Goal: Transaction & Acquisition: Purchase product/service

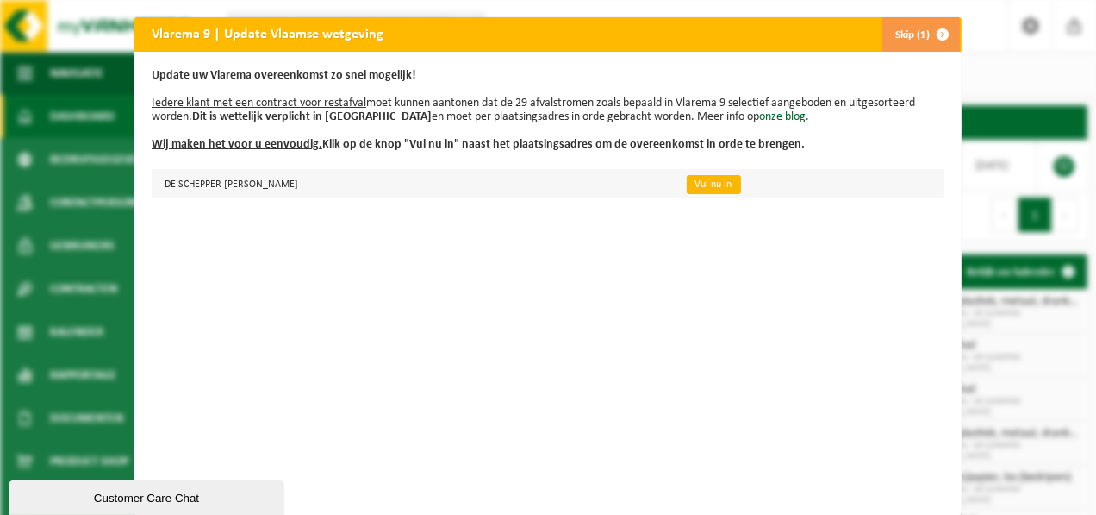
click at [709, 189] on link "Vul nu in" at bounding box center [714, 184] width 54 height 19
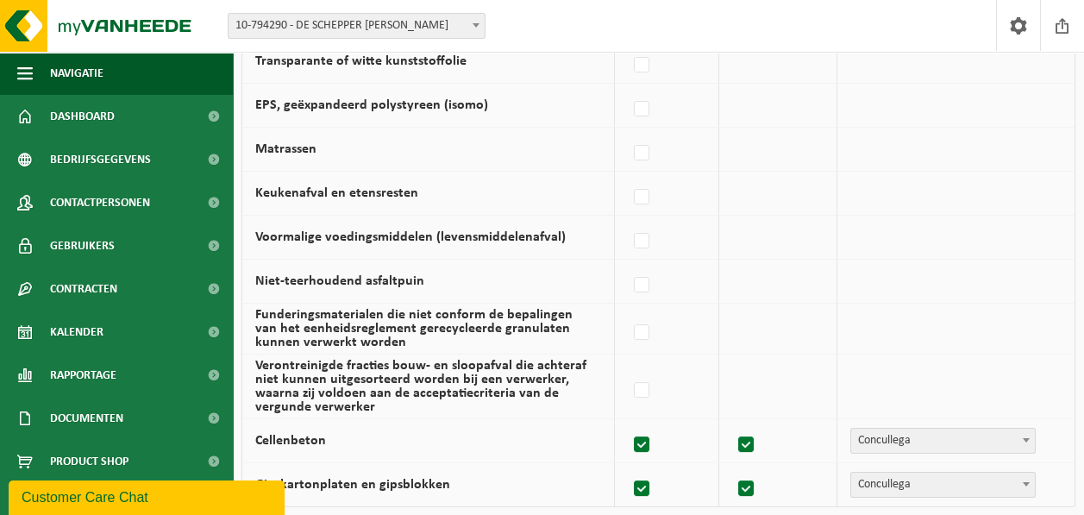
scroll to position [1327, 0]
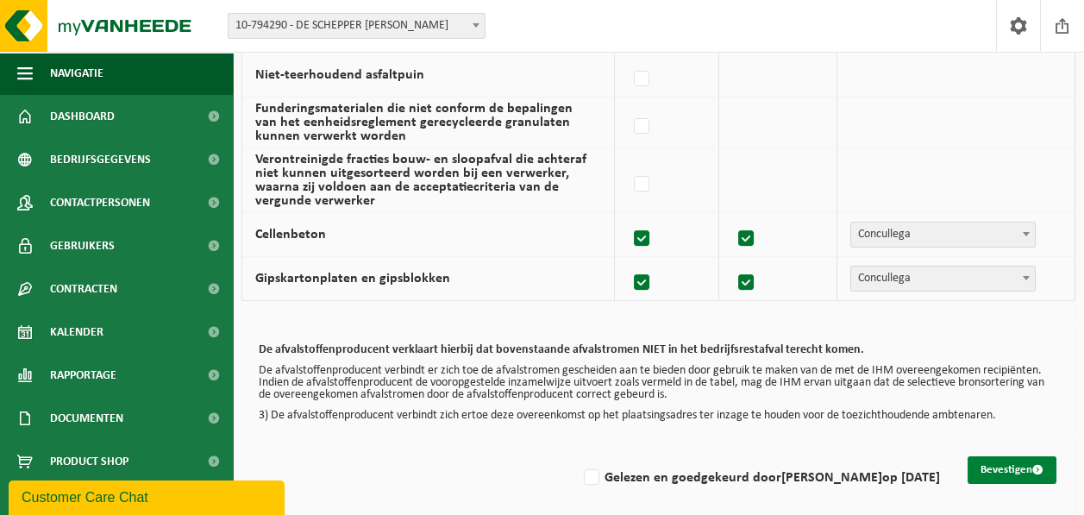
click at [995, 457] on button "Bevestigen" at bounding box center [1011, 470] width 89 height 28
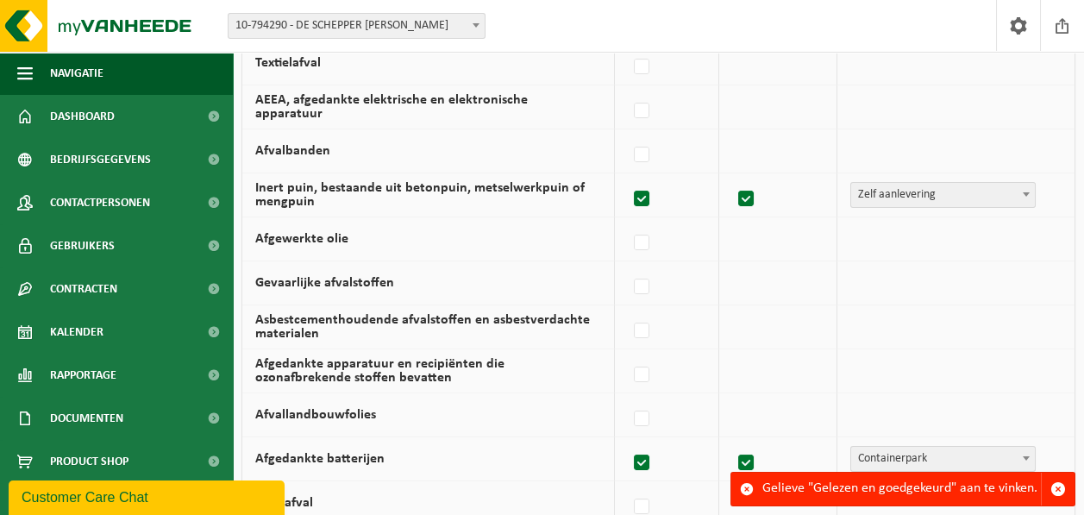
scroll to position [723, 0]
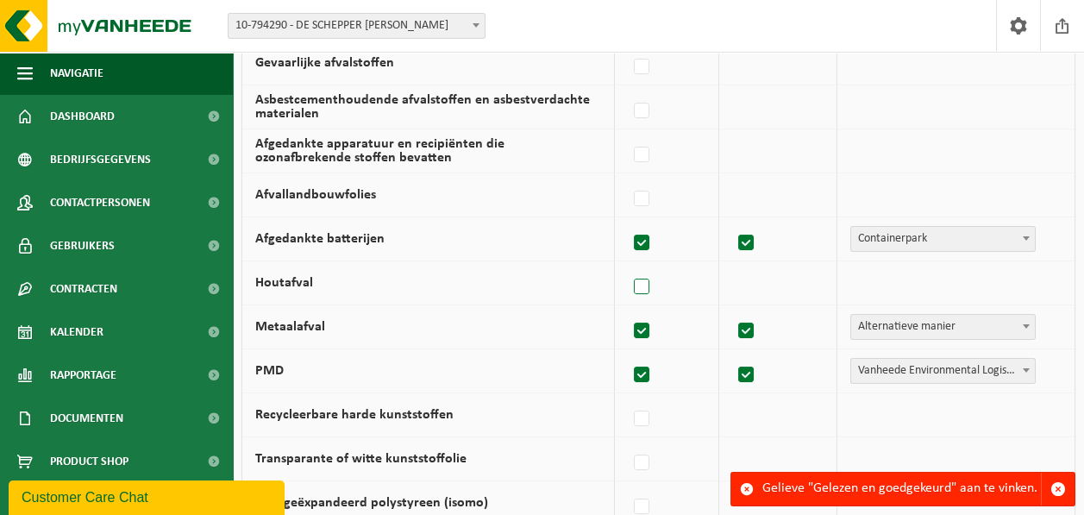
click at [652, 289] on label at bounding box center [642, 287] width 24 height 26
click at [628, 265] on input "Houtafval" at bounding box center [627, 265] width 1 height 1
checkbox input "true"
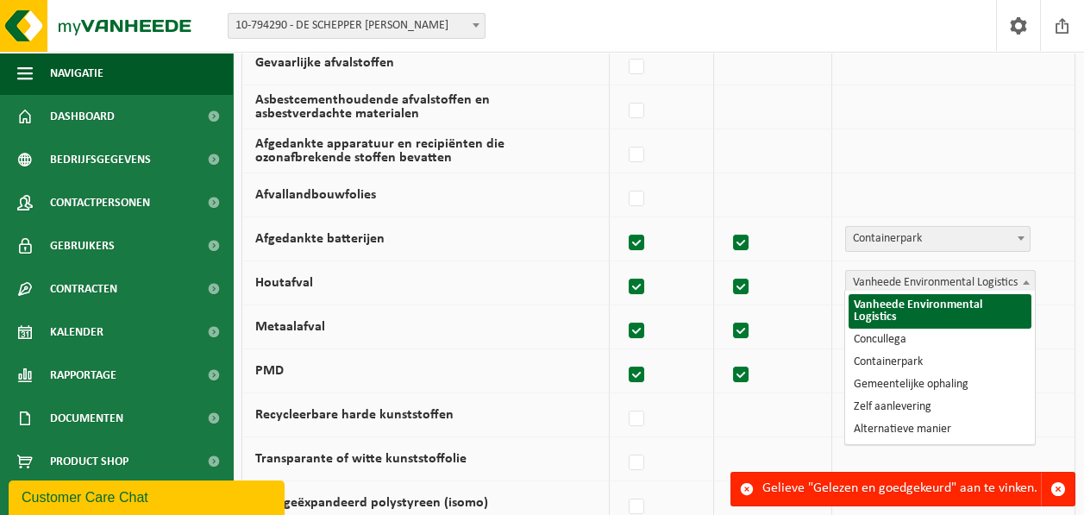
click at [982, 278] on span "Vanheede Environmental Logistics" at bounding box center [940, 283] width 189 height 24
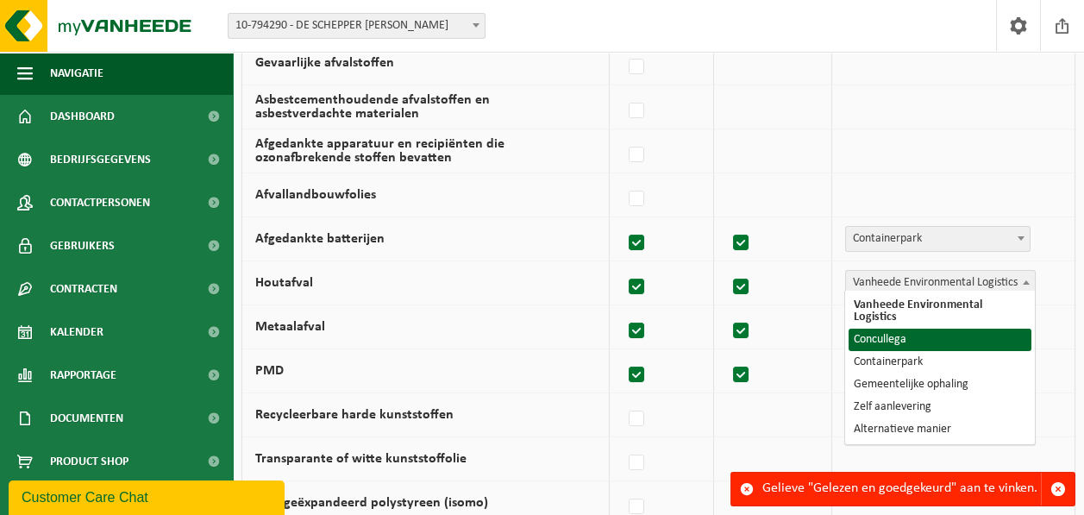
select select "Concullega"
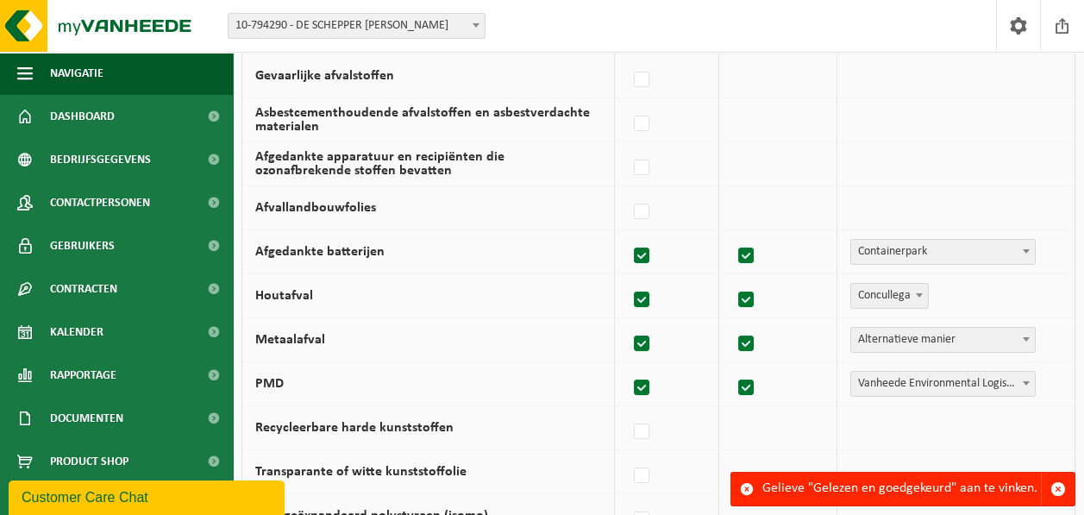
scroll to position [862, 0]
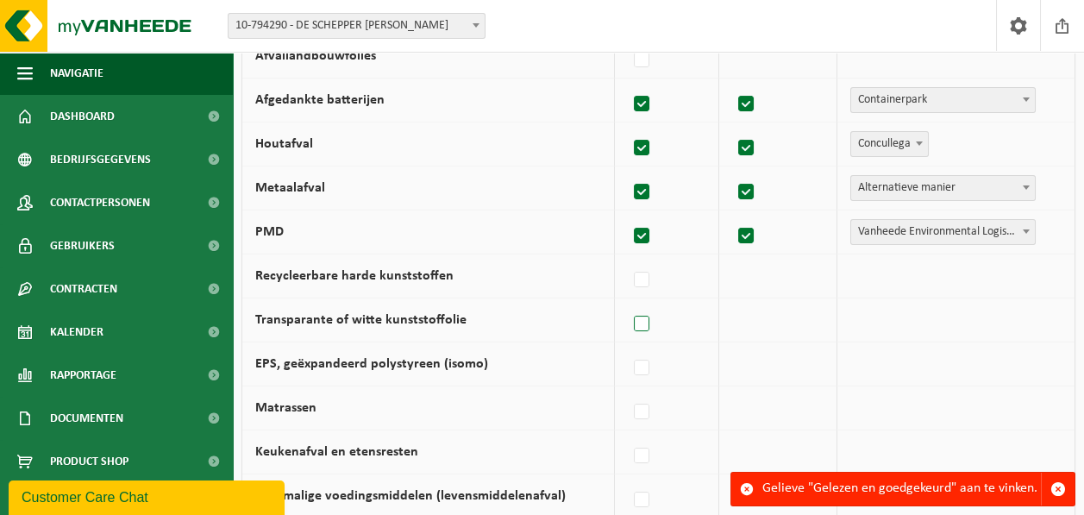
click at [653, 316] on label at bounding box center [642, 324] width 24 height 26
click at [628, 303] on input "Transparante of witte kunststoffolie" at bounding box center [627, 302] width 1 height 1
checkbox input "true"
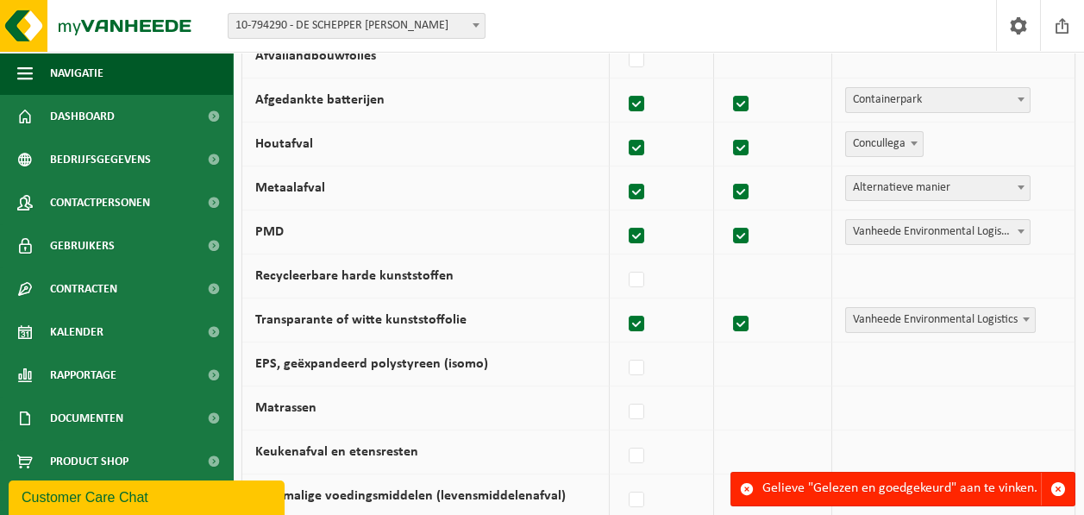
click at [1033, 312] on span at bounding box center [1025, 319] width 17 height 22
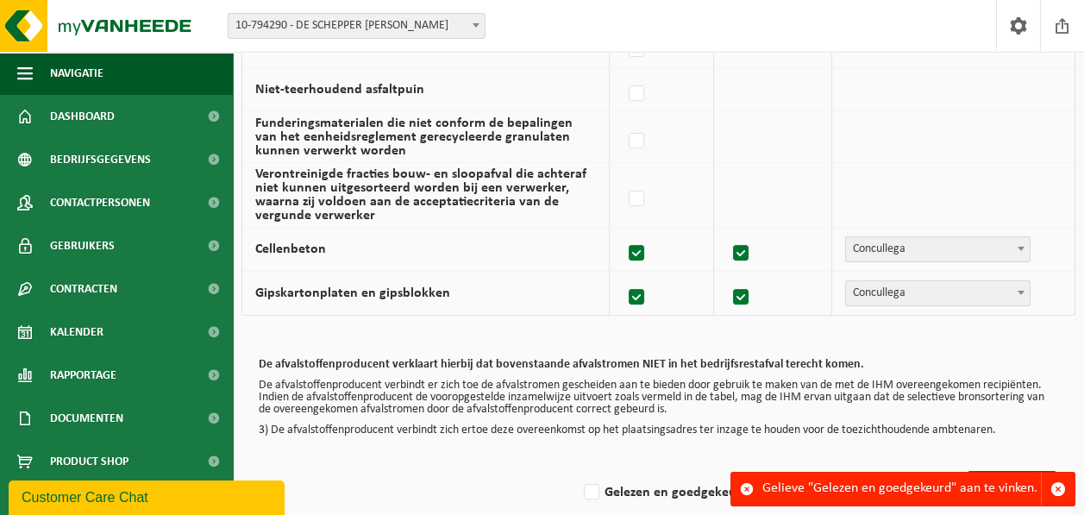
scroll to position [1327, 0]
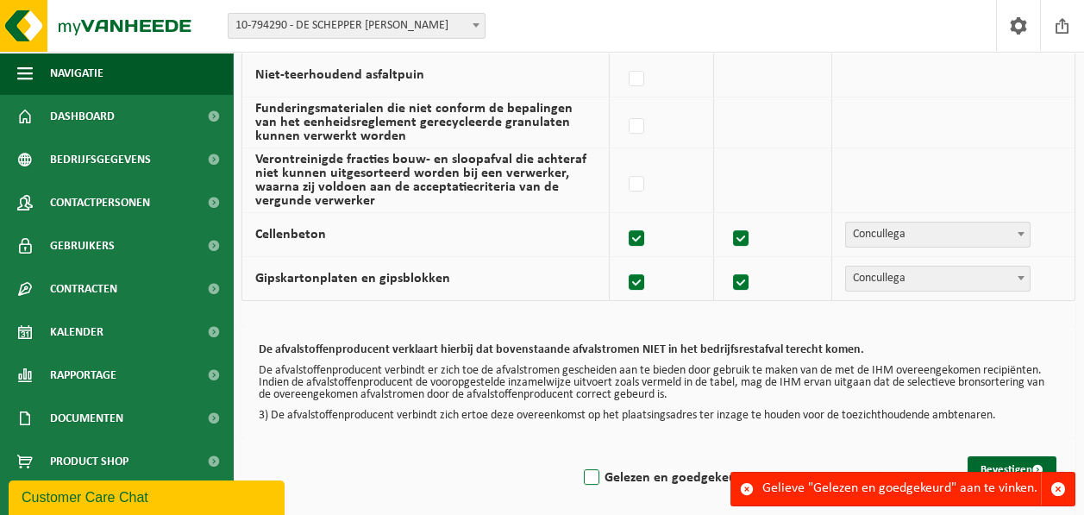
click at [595, 468] on label "Gelezen en goedgekeurd door KAREL DE SCHEPPER op 09/09/25" at bounding box center [759, 478] width 359 height 26
click at [578, 456] on input "Gelezen en goedgekeurd door KAREL DE SCHEPPER op 09/09/25" at bounding box center [577, 455] width 1 height 1
checkbox input "true"
click at [1003, 456] on button "Bevestigen" at bounding box center [1011, 470] width 89 height 28
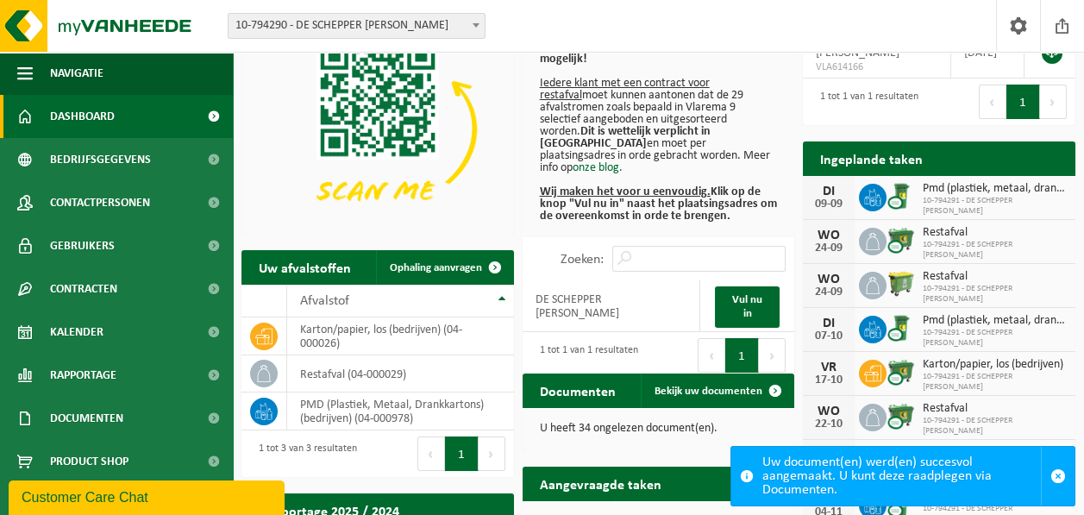
scroll to position [86, 0]
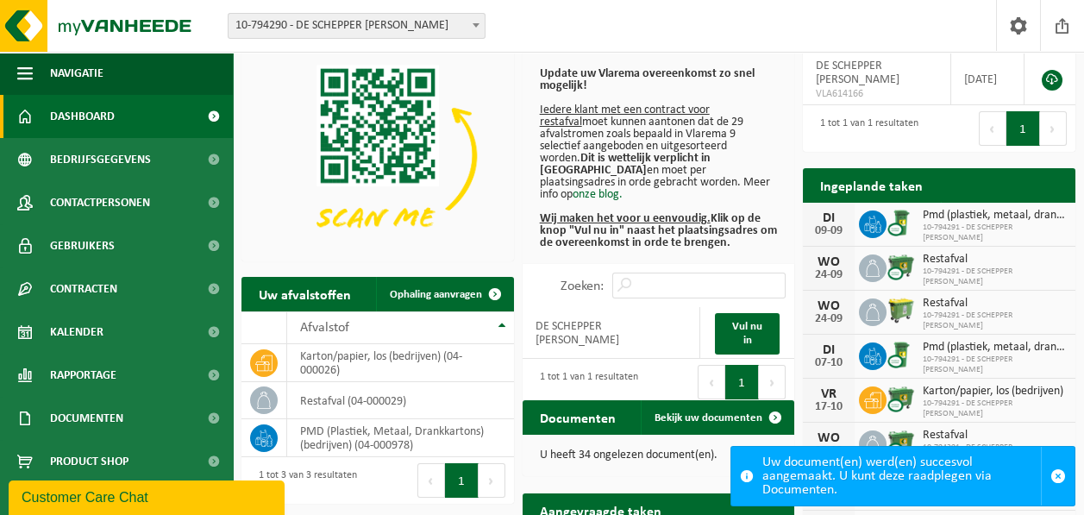
click at [963, 228] on span "10-794291 - DE SCHEPPER KAREL" at bounding box center [994, 232] width 144 height 21
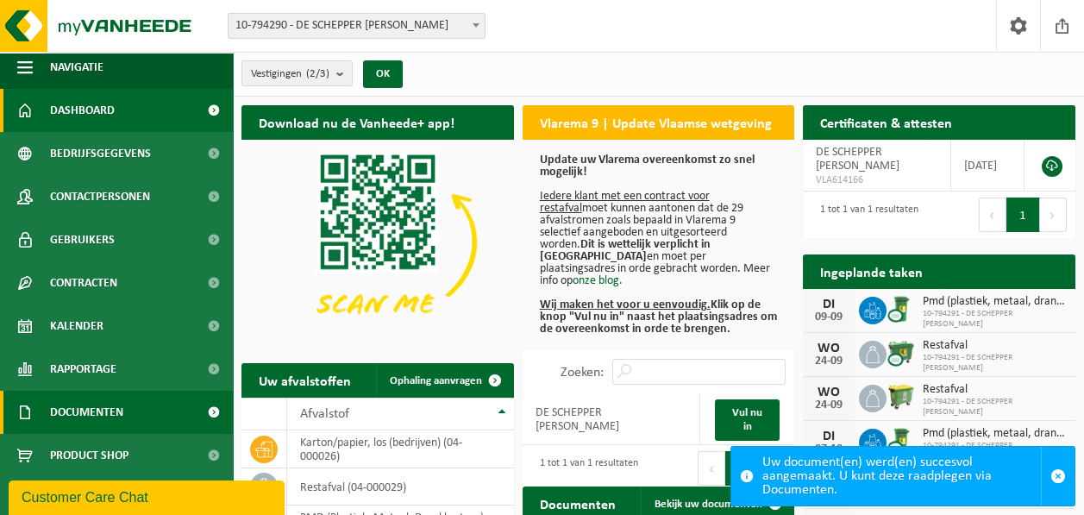
scroll to position [10, 0]
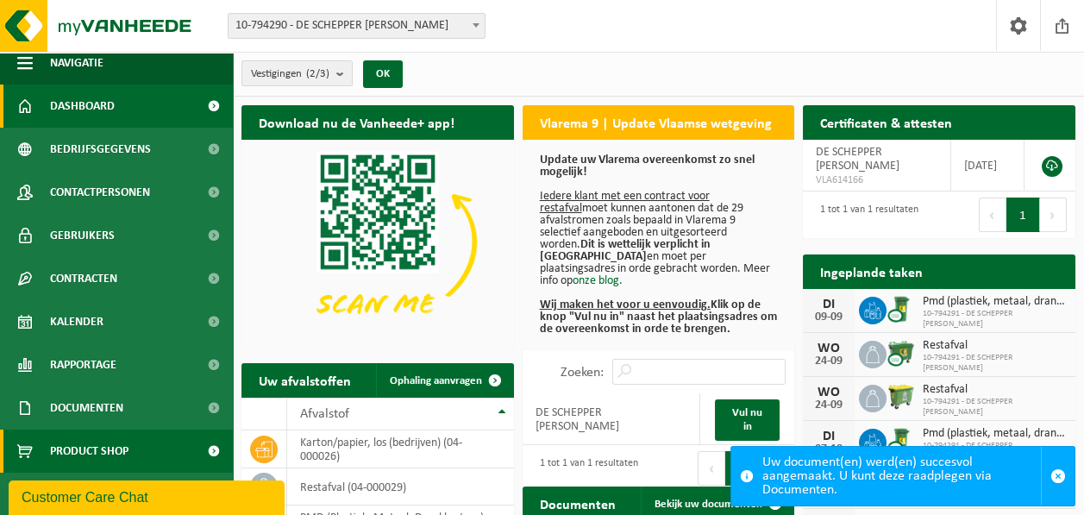
click at [152, 451] on link "Product Shop" at bounding box center [116, 450] width 233 height 43
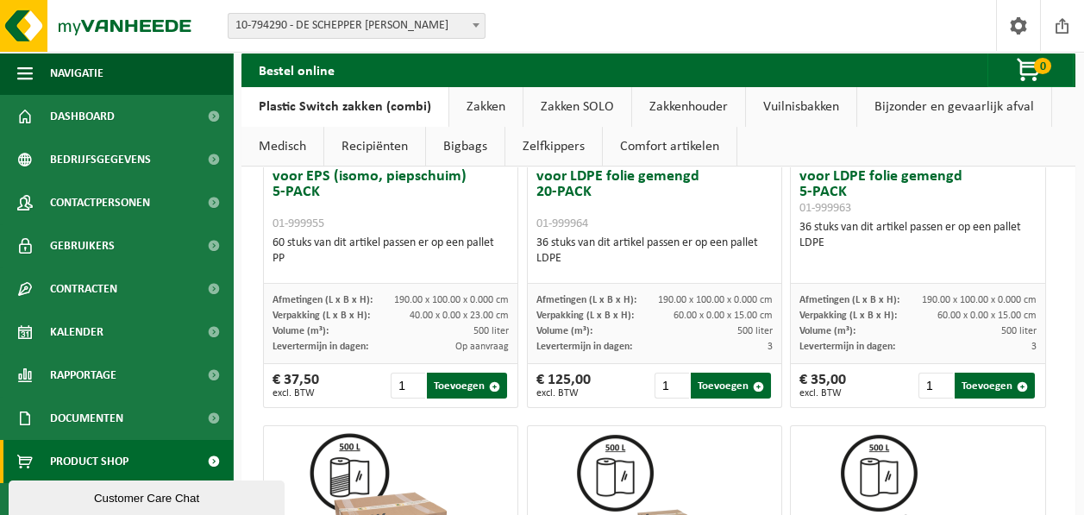
scroll to position [1121, 0]
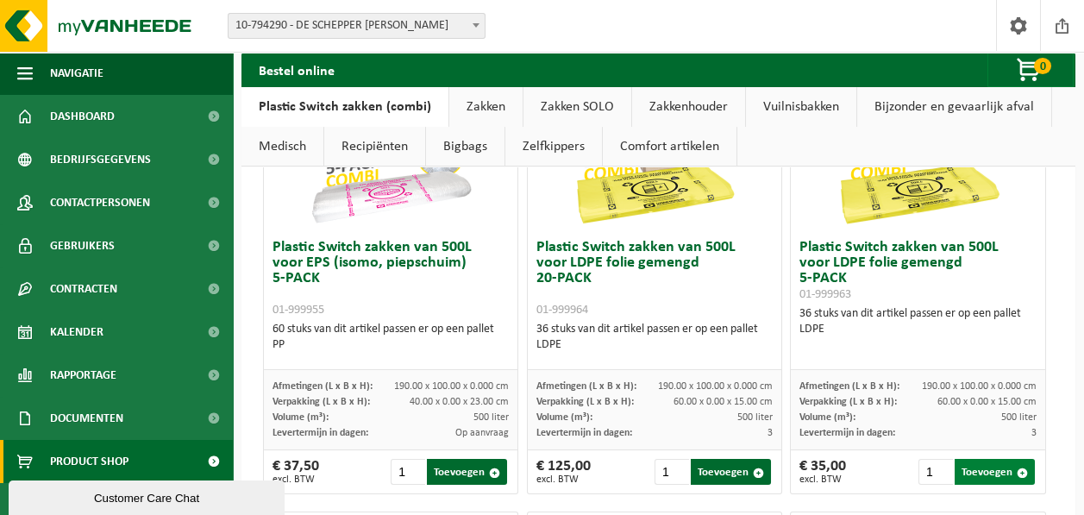
click at [970, 472] on button "Toevoegen" at bounding box center [994, 472] width 80 height 26
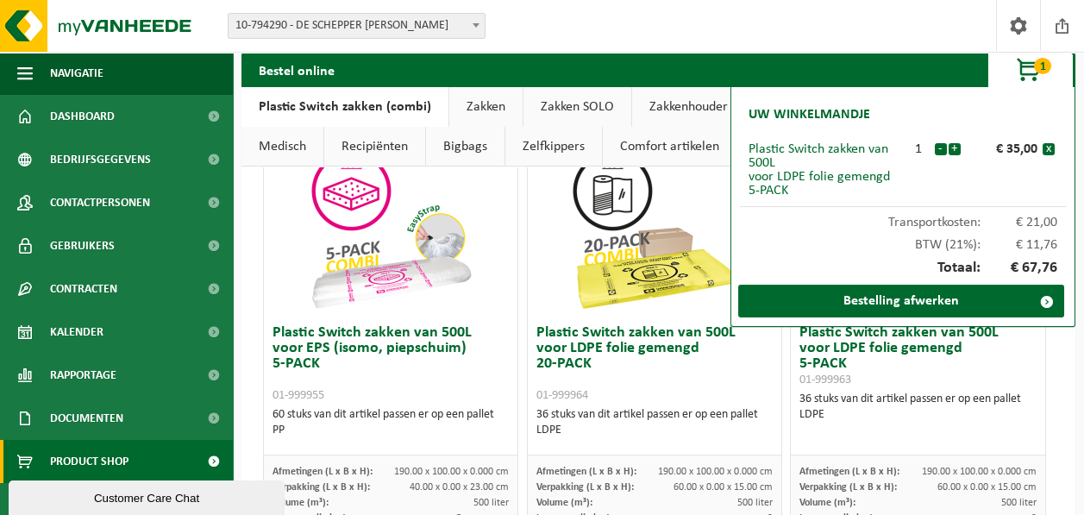
scroll to position [1034, 0]
click at [1050, 144] on button "x" at bounding box center [1048, 149] width 12 height 12
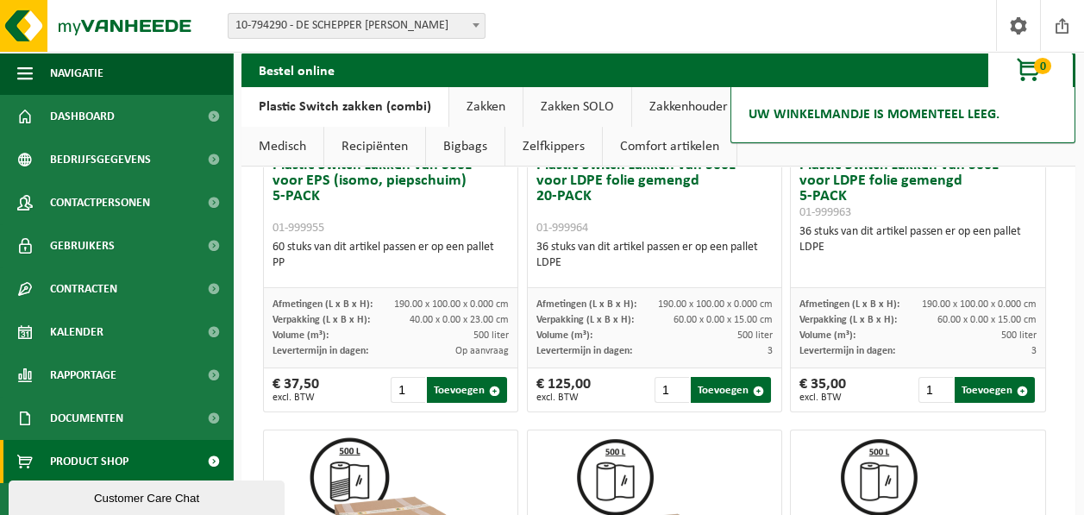
scroll to position [1207, 0]
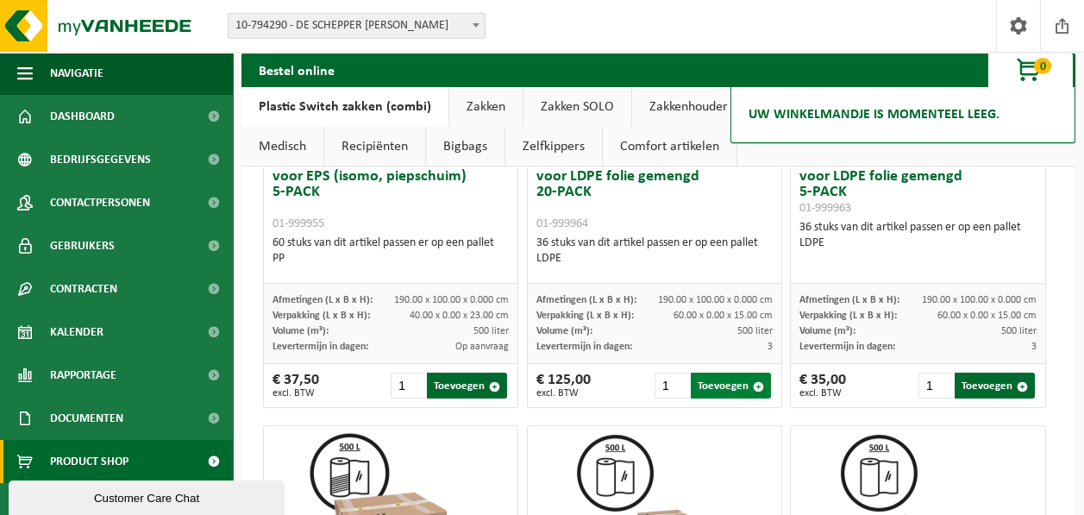
click at [725, 383] on button "Toevoegen" at bounding box center [730, 385] width 80 height 26
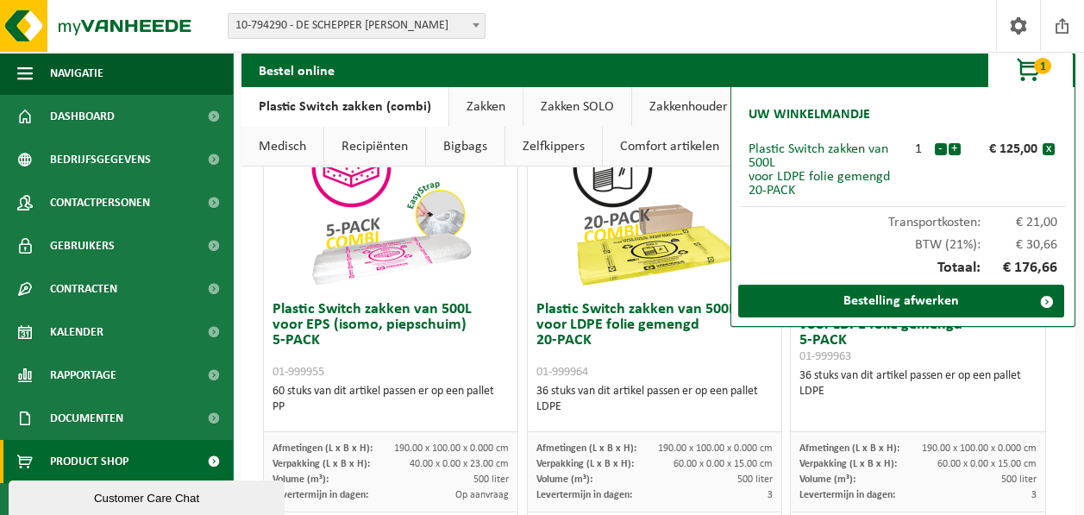
scroll to position [862, 0]
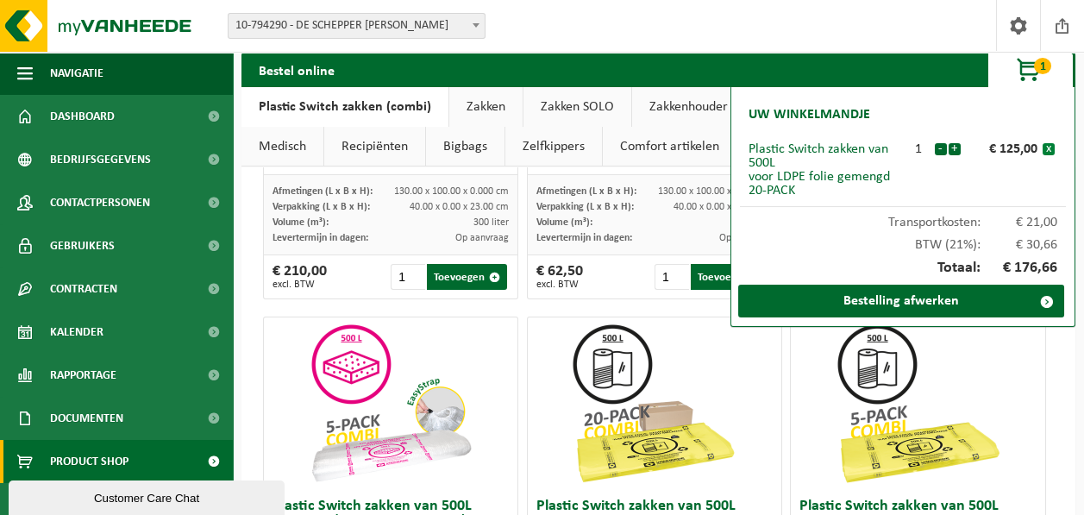
click at [1050, 147] on button "x" at bounding box center [1048, 149] width 12 height 12
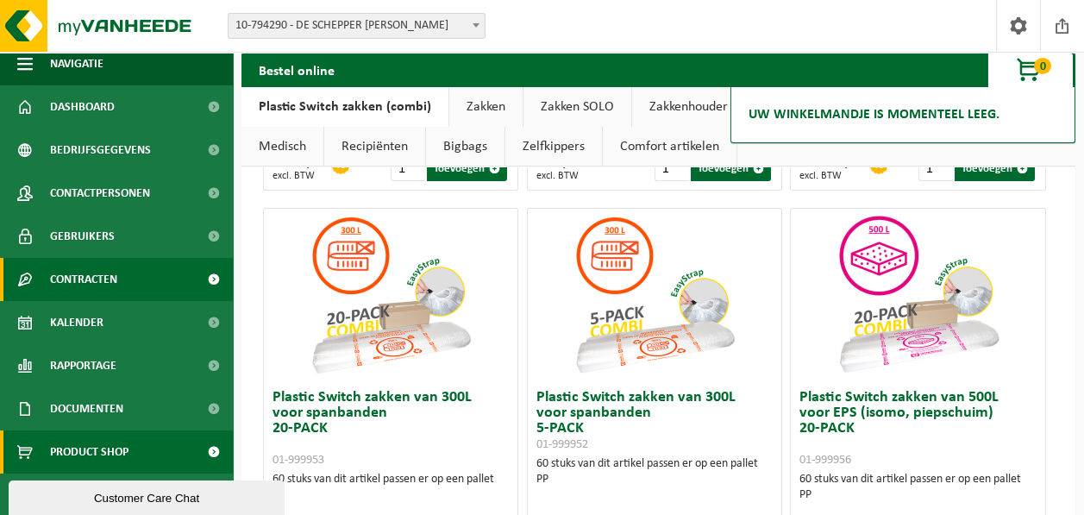
scroll to position [10, 0]
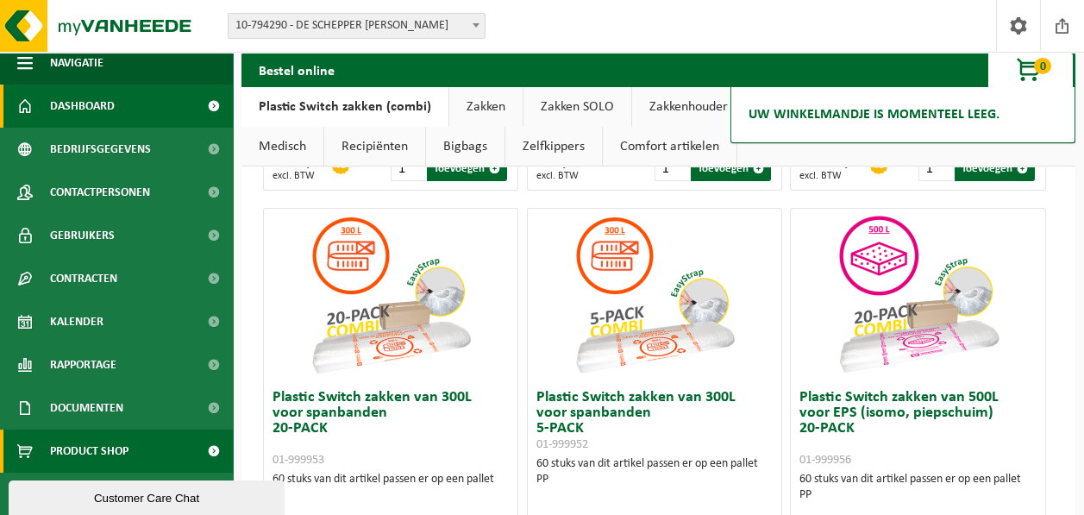
click at [135, 110] on link "Dashboard" at bounding box center [116, 105] width 233 height 43
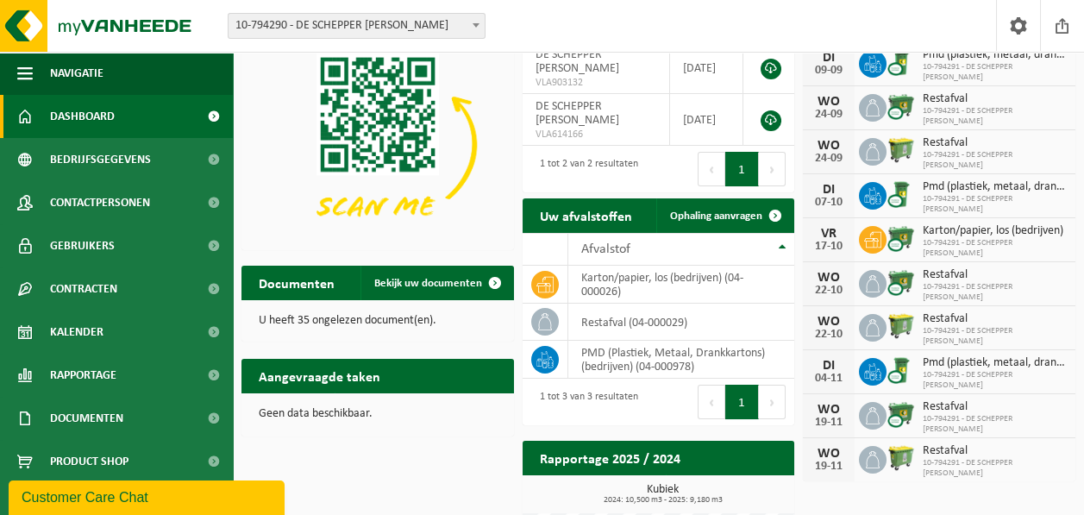
scroll to position [43, 0]
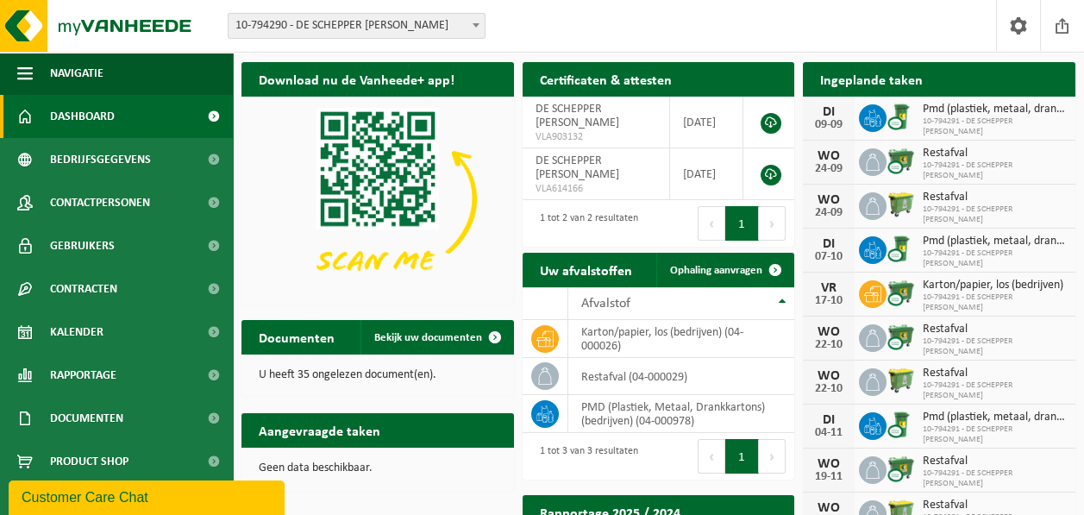
click at [379, 376] on p "U heeft 35 ongelezen document(en)." at bounding box center [378, 375] width 238 height 12
click at [458, 346] on link "Bekijk uw documenten" at bounding box center [436, 337] width 152 height 34
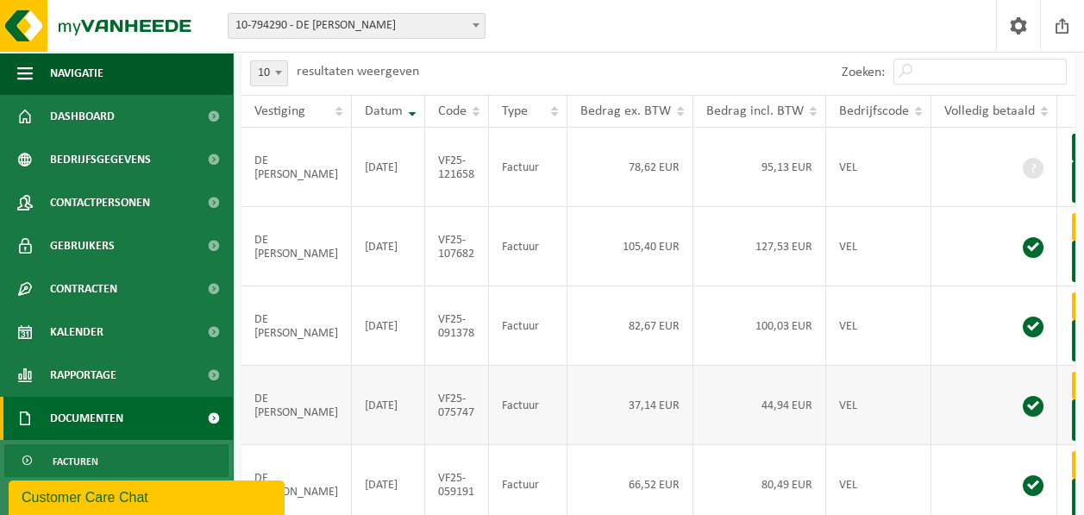
scroll to position [86, 0]
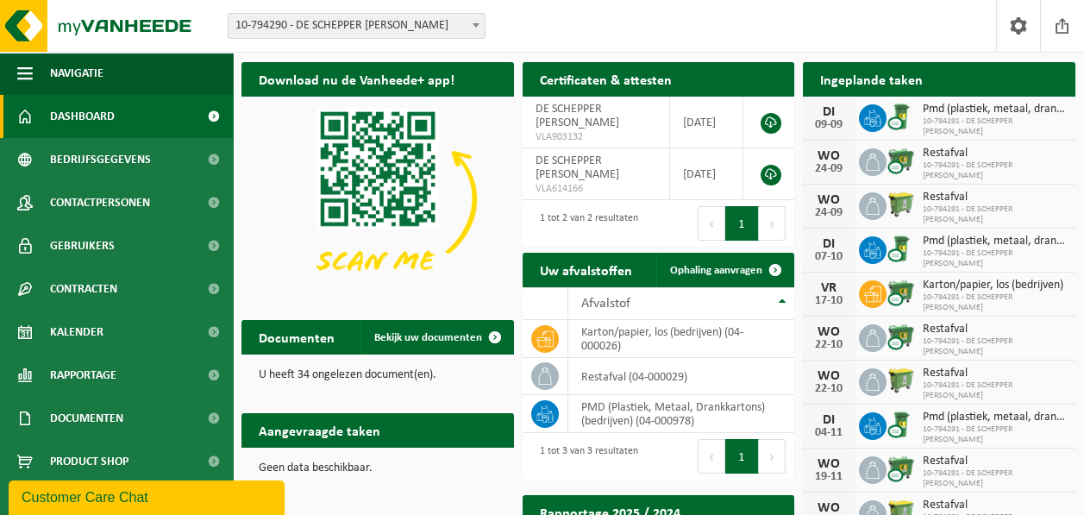
click at [166, 507] on button "Customer Care Chat" at bounding box center [147, 497] width 276 height 34
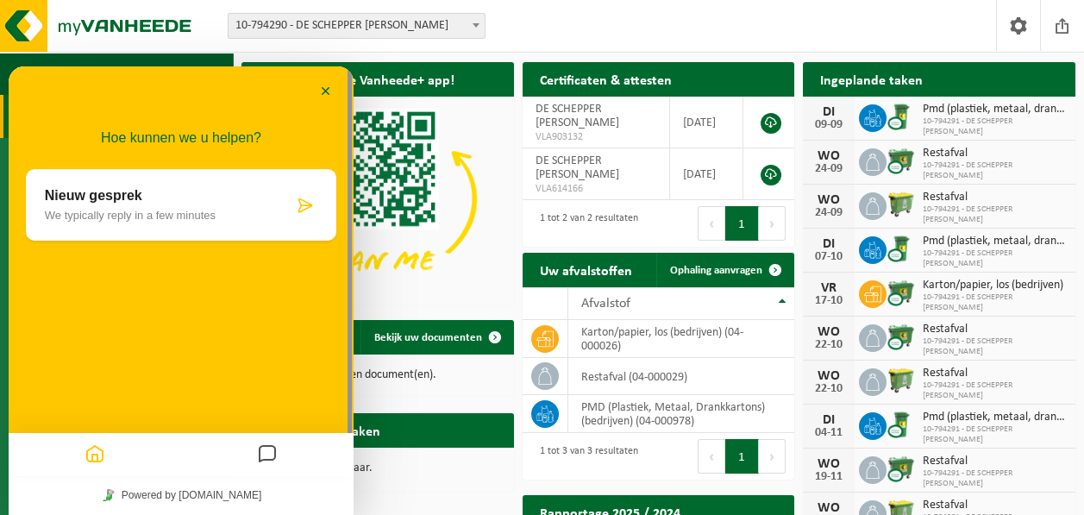
click at [215, 216] on p "We typically reply in a few minutes" at bounding box center [169, 215] width 248 height 13
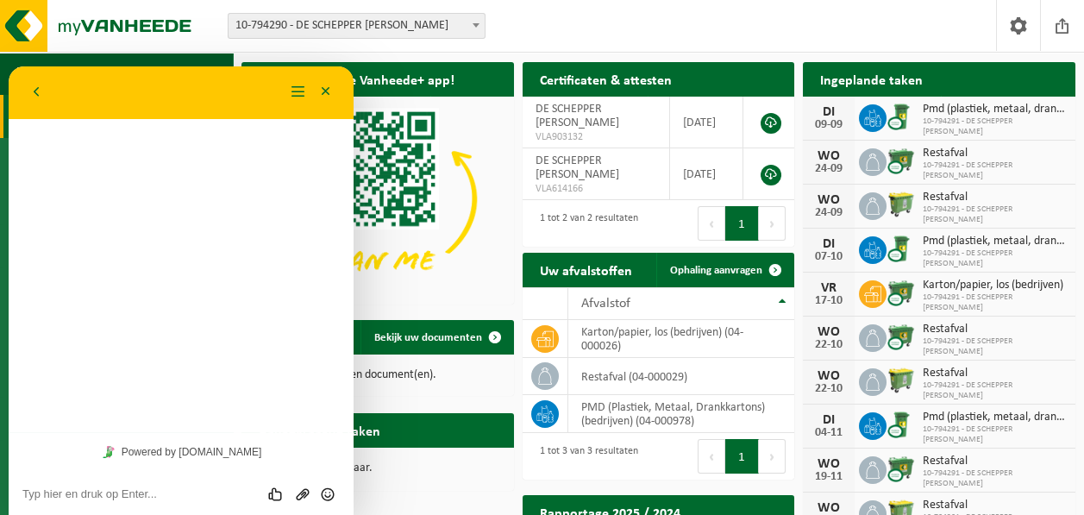
click at [160, 490] on textarea at bounding box center [180, 494] width 317 height 14
type textarea "Geachte"
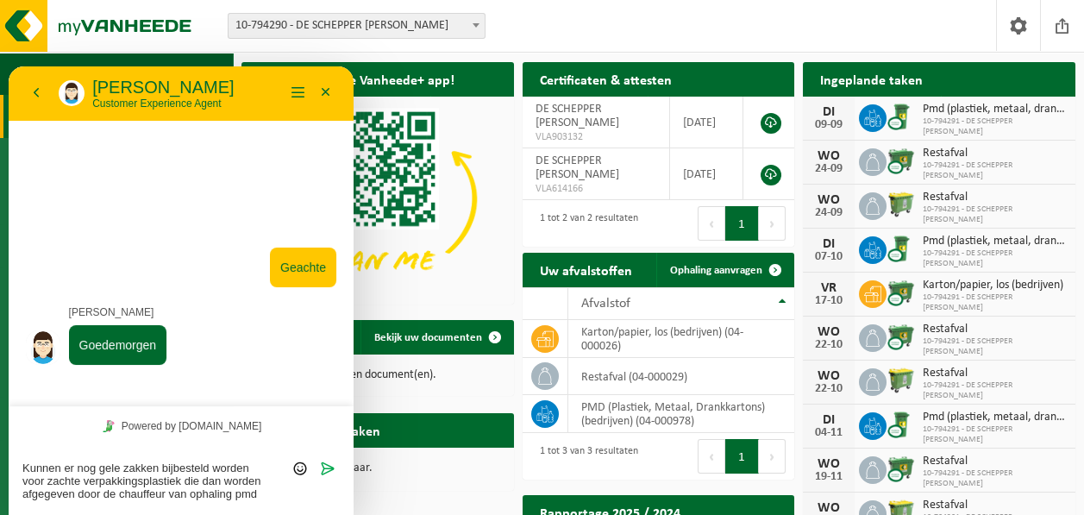
type textarea "Kunnen er nog gele zakken bijbesteld worden voor zachte verpakkingsplastiek die…"
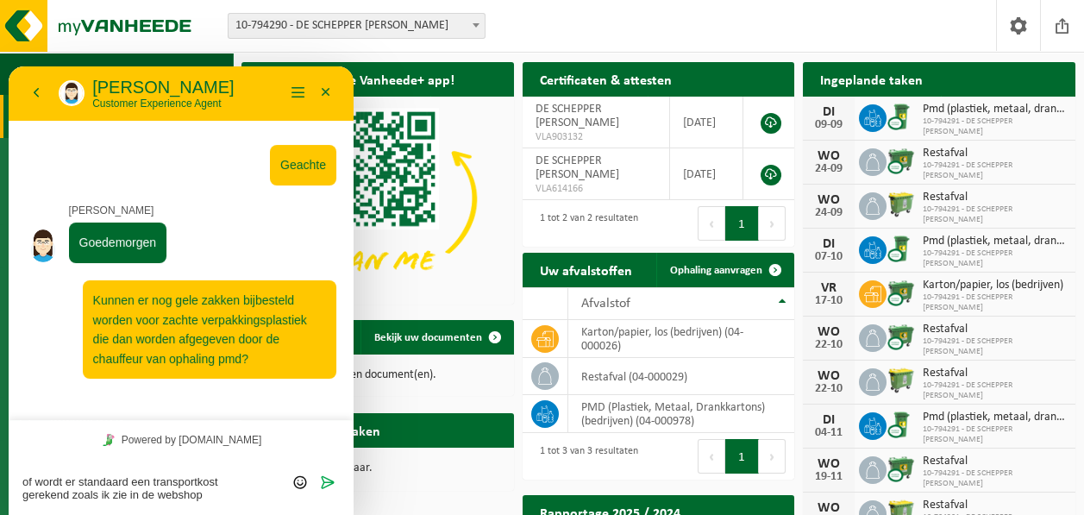
type textarea "of wordt er standaard een transportkost gerekend zoals ik zie in de webshop?"
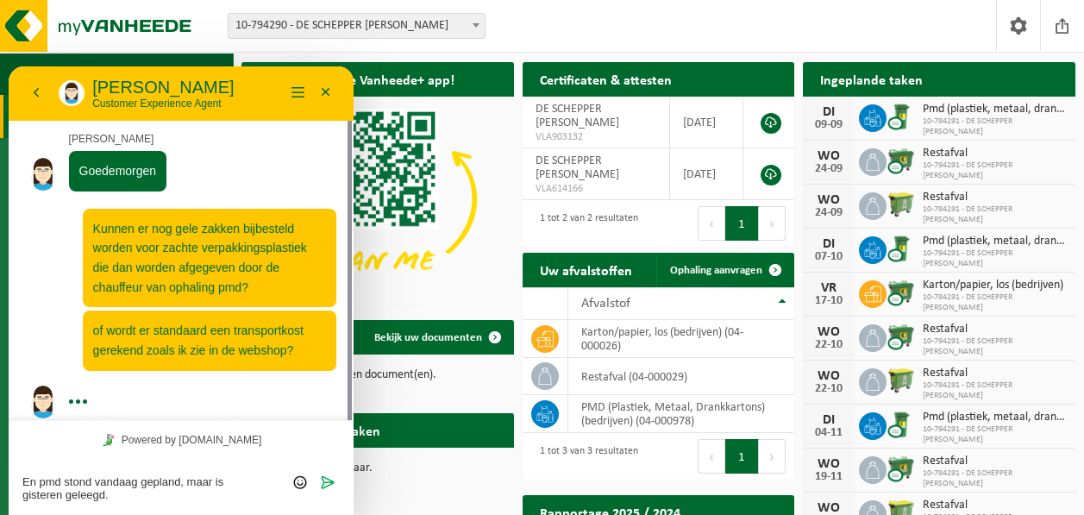
scroll to position [74, 0]
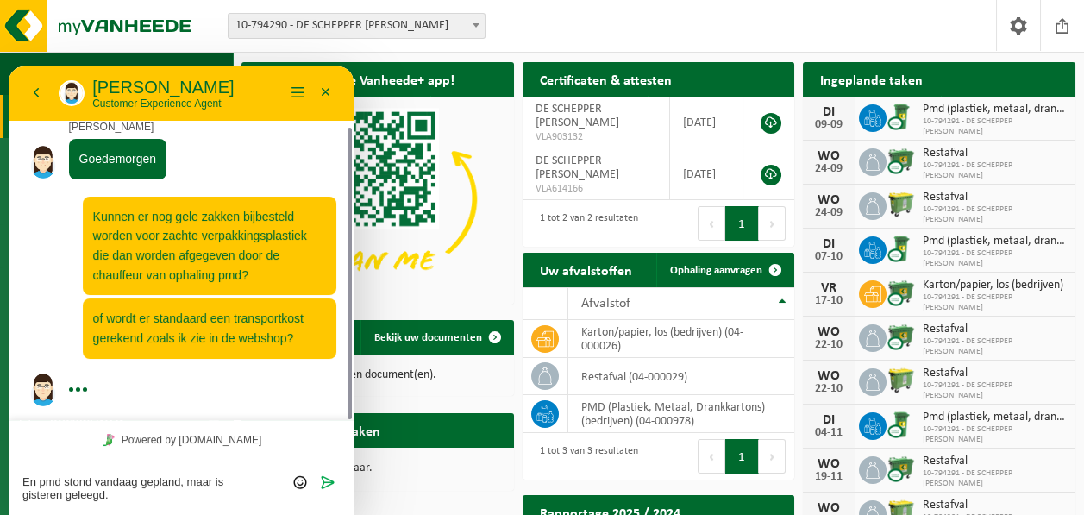
click at [96, 478] on textarea "En pmd stond vandaag gepland, maar is gisteren geleegd." at bounding box center [180, 488] width 317 height 26
type textarea "En pmd stond en staat vandaag [GEOGRAPHIC_DATA], maar is gisteren geleegd."
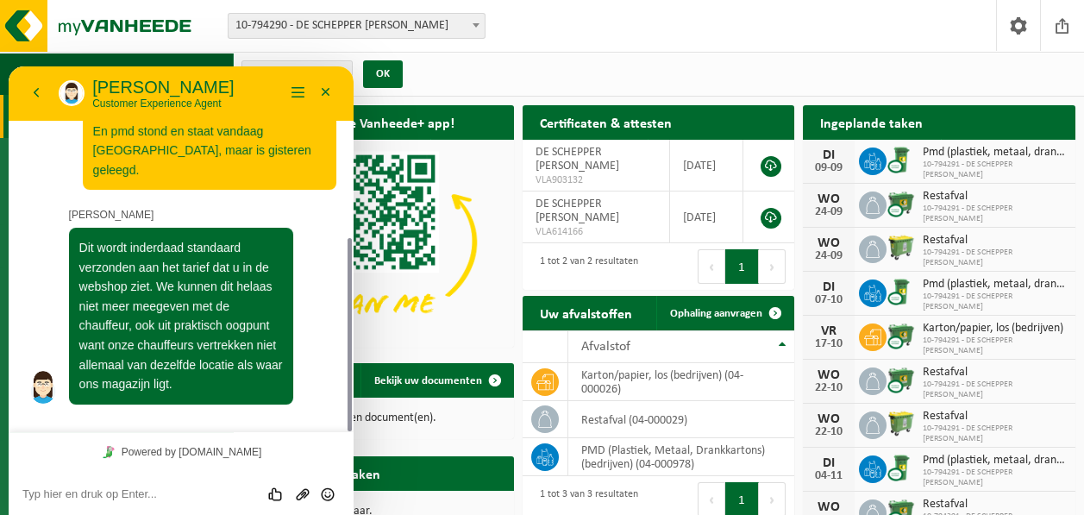
scroll to position [290, 0]
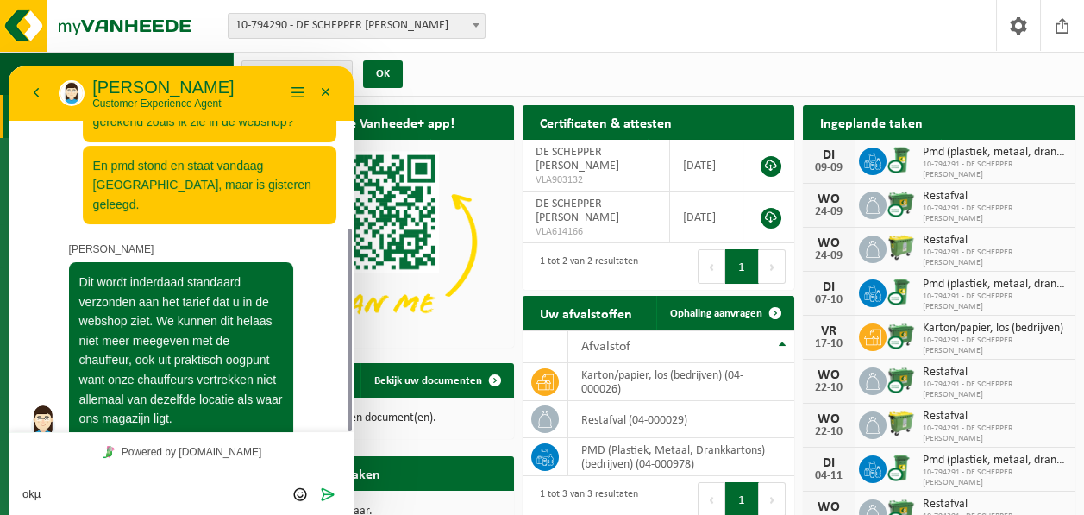
type textarea "ok"
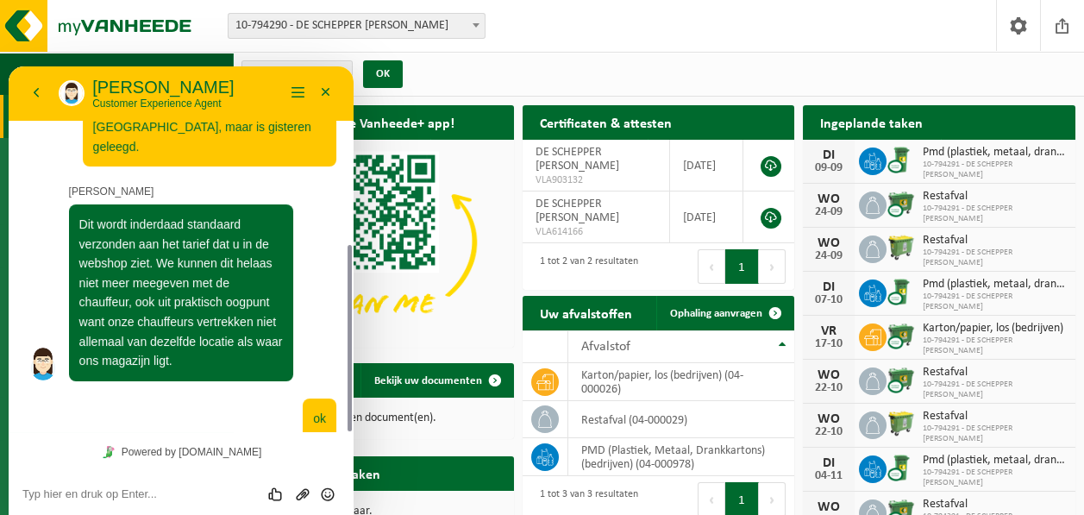
click at [456, 71] on div "Vestigingen (2/3) Alles selecteren Alles deselecteren Actieve selecteren DE SCH…" at bounding box center [658, 74] width 851 height 45
click at [325, 90] on button "Minimaliseer" at bounding box center [326, 93] width 28 height 26
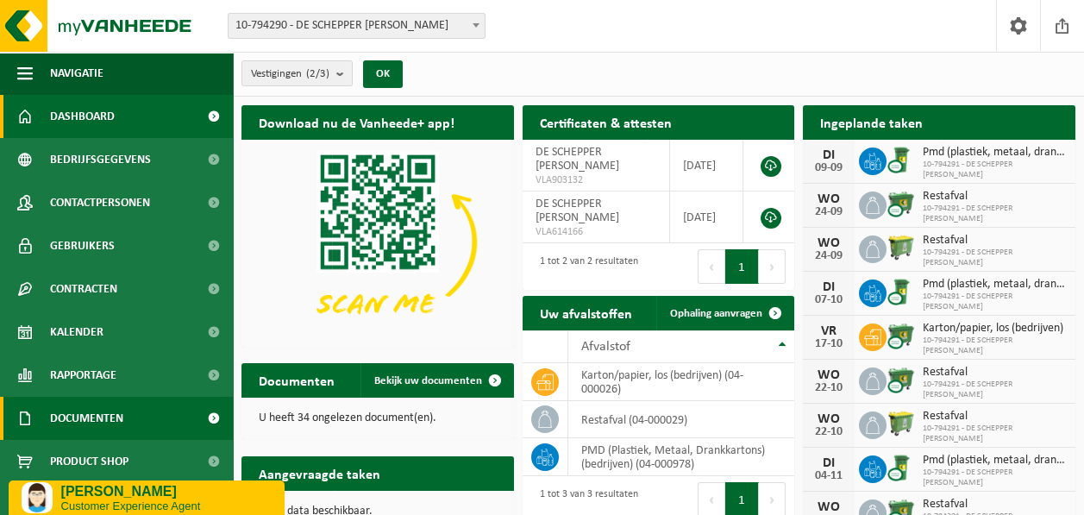
click at [104, 424] on span "Documenten" at bounding box center [86, 418] width 73 height 43
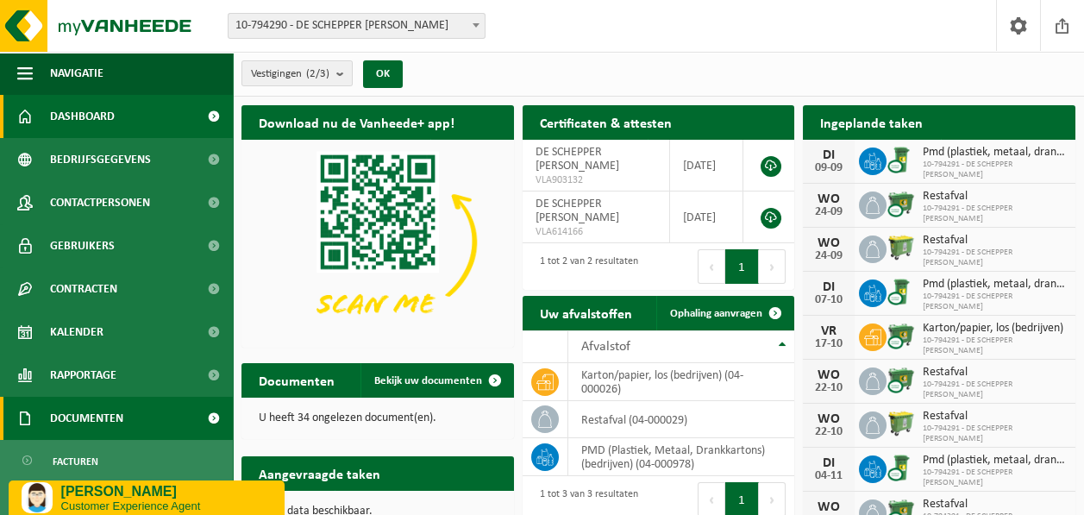
click at [104, 424] on span "Documenten" at bounding box center [86, 418] width 73 height 43
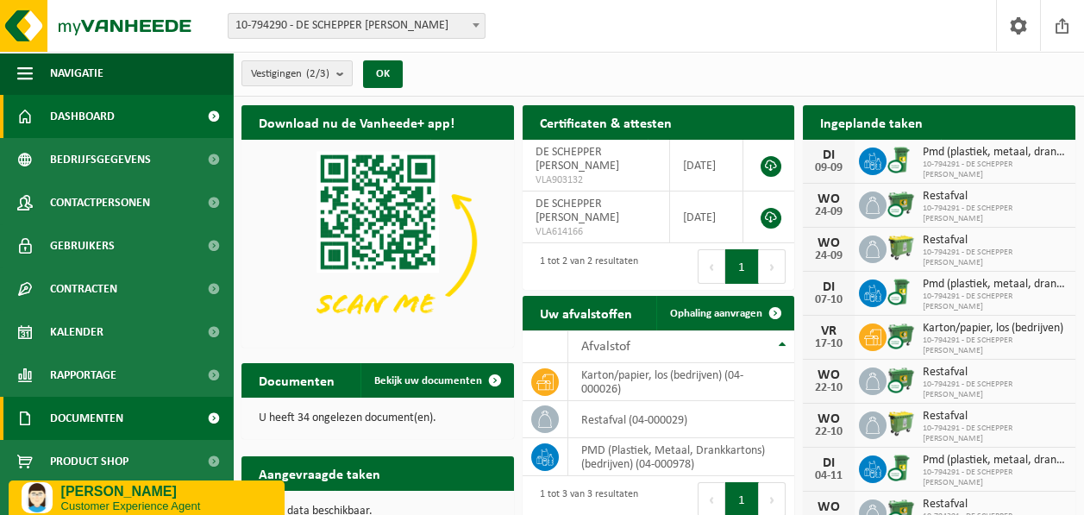
scroll to position [10, 0]
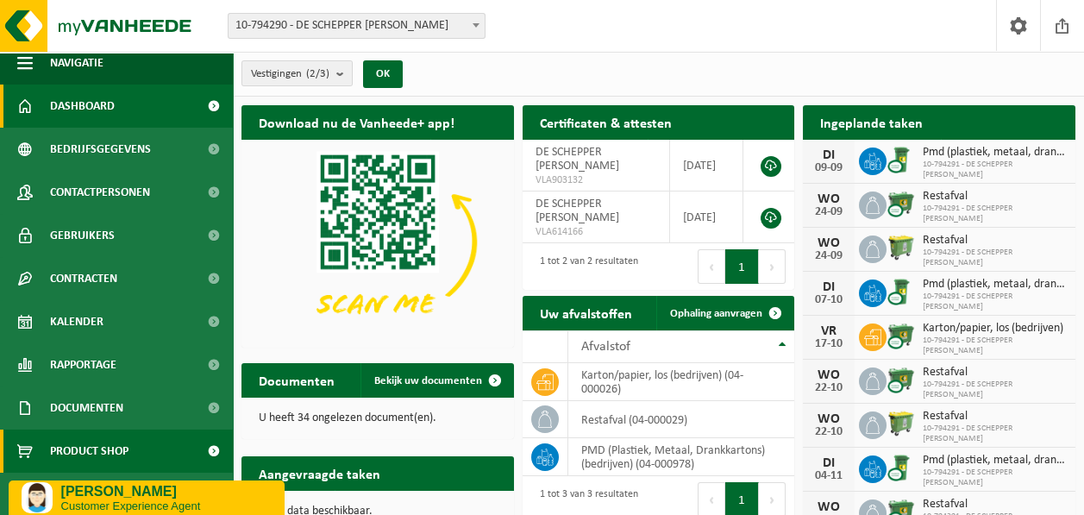
click at [141, 460] on link "Product Shop" at bounding box center [116, 450] width 233 height 43
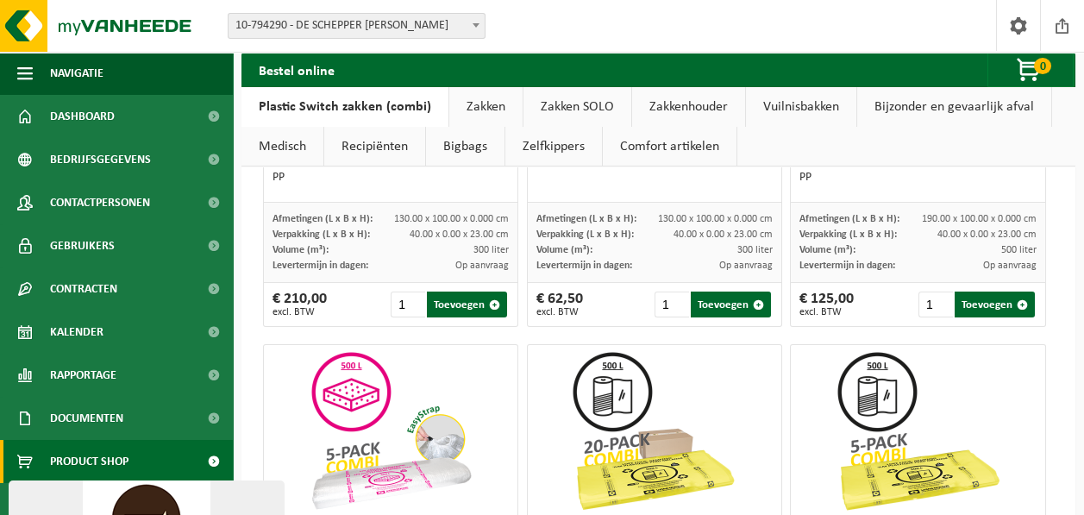
scroll to position [1121, 0]
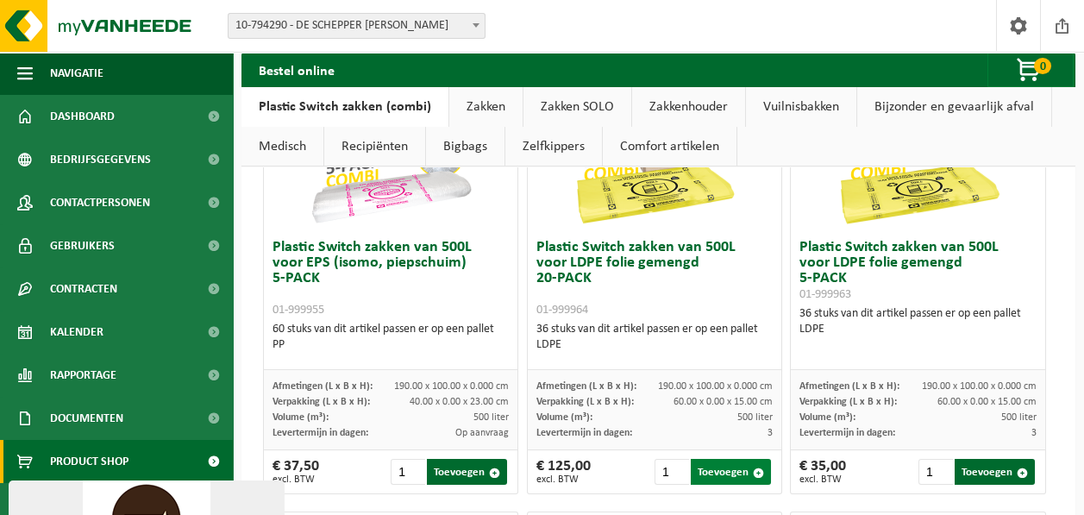
click at [721, 467] on button "Toevoegen" at bounding box center [730, 472] width 80 height 26
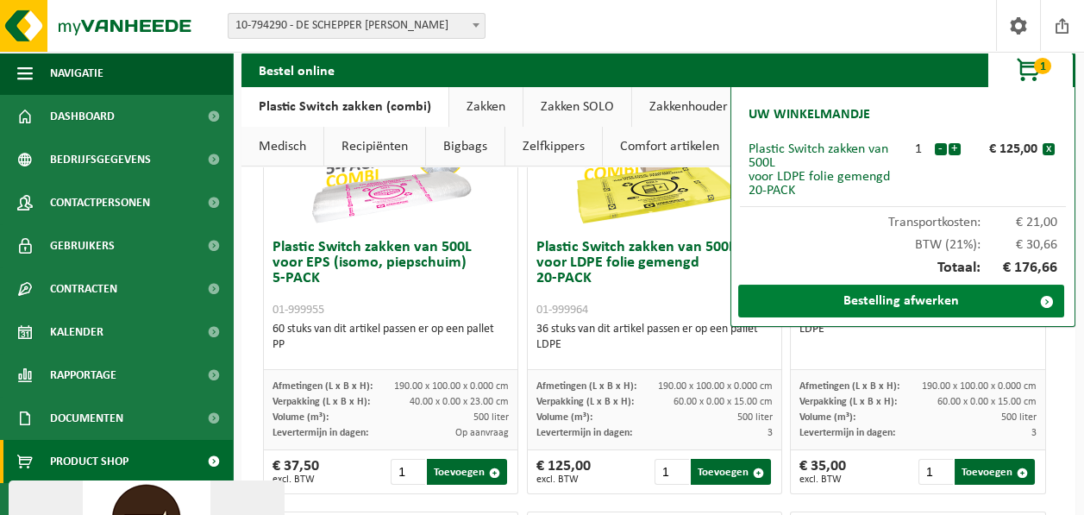
click at [851, 303] on link "Bestelling afwerken" at bounding box center [901, 300] width 326 height 33
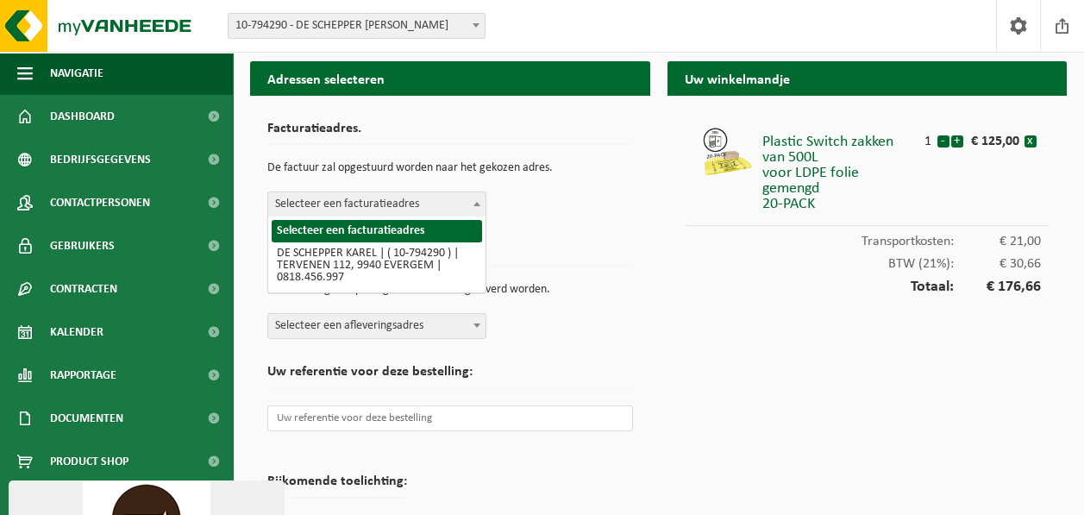
click at [479, 204] on b at bounding box center [476, 204] width 7 height 4
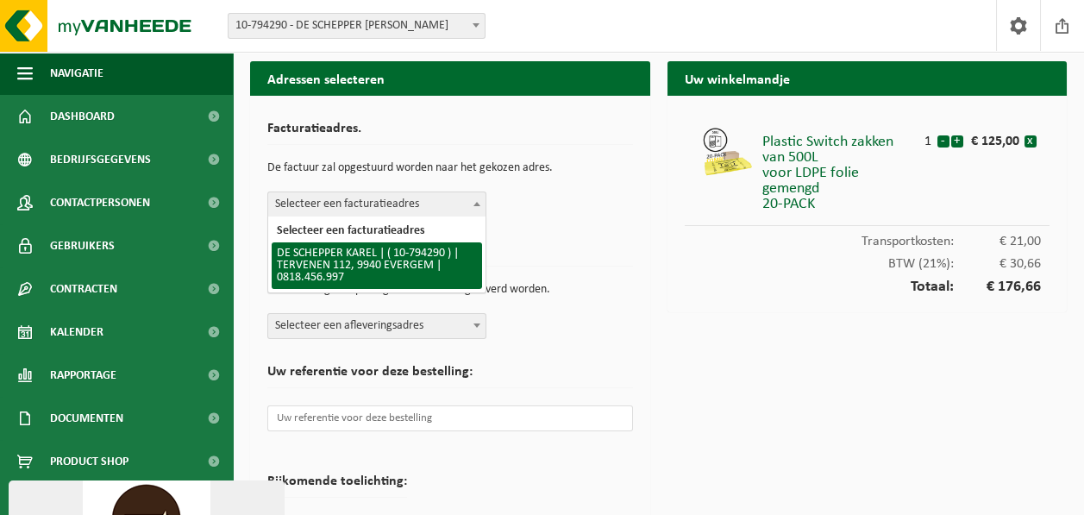
select select "31047"
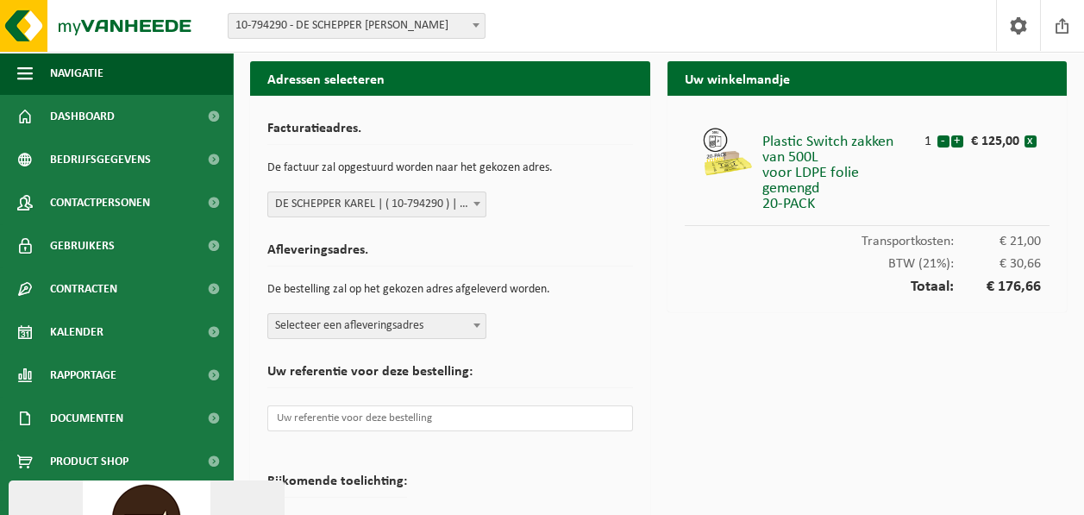
click at [464, 323] on span "Selecteer een afleveringsadres" at bounding box center [376, 326] width 217 height 24
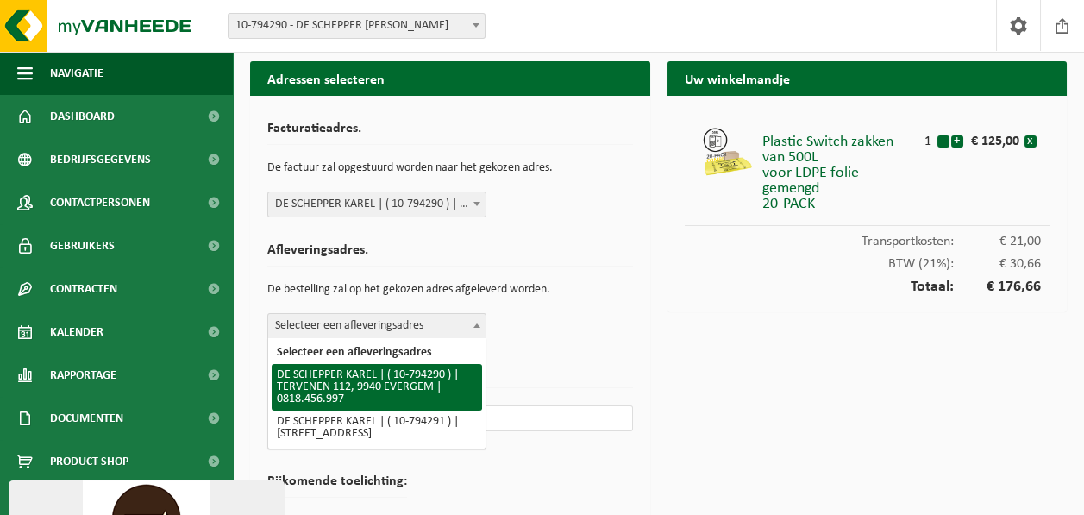
select select "31047"
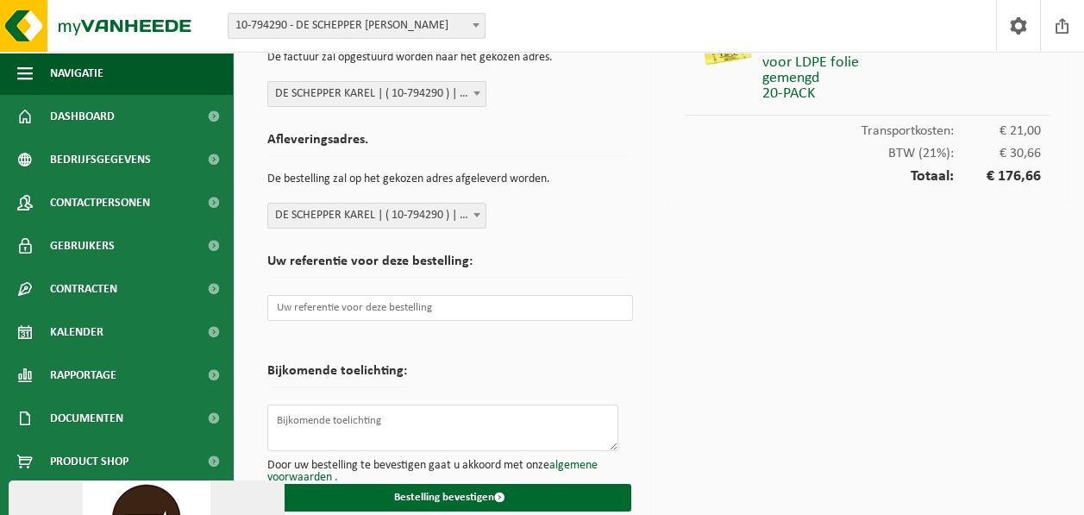
scroll to position [129, 0]
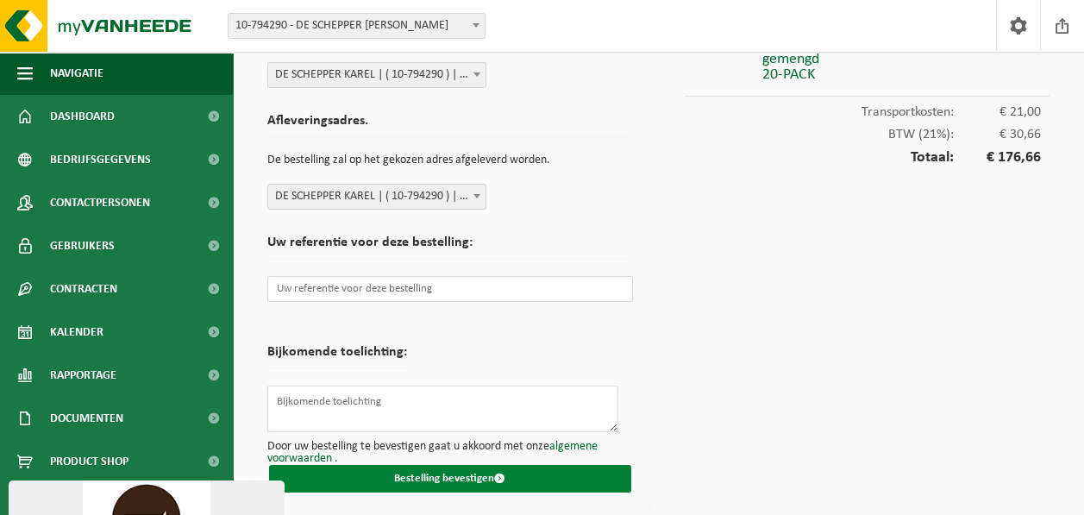
click at [515, 482] on button "Bestelling bevestigen" at bounding box center [450, 479] width 362 height 28
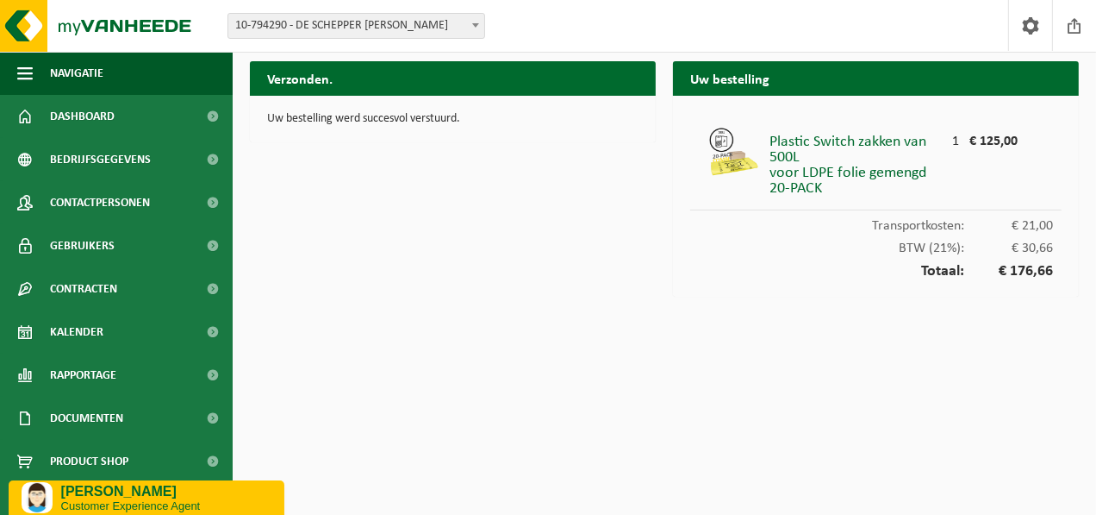
click at [185, 504] on p "Customer Experience Agent" at bounding box center [166, 504] width 210 height 13
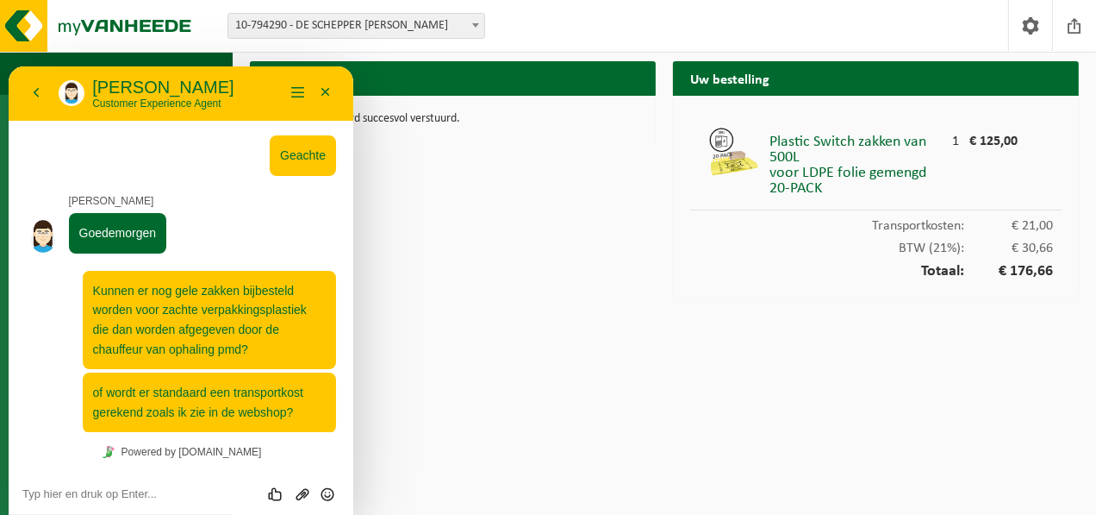
scroll to position [348, 0]
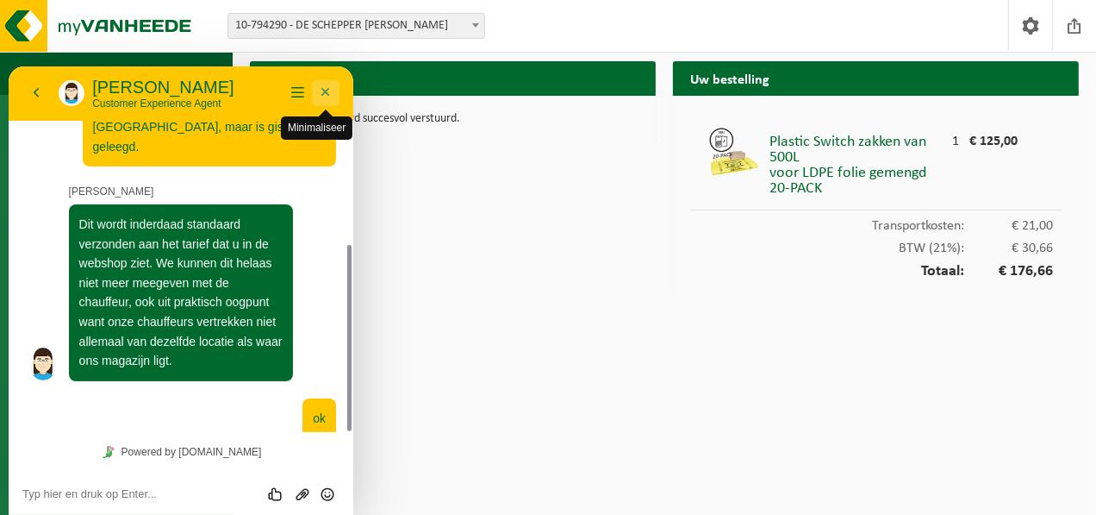
click at [332, 91] on button "Minimaliseer" at bounding box center [326, 92] width 28 height 26
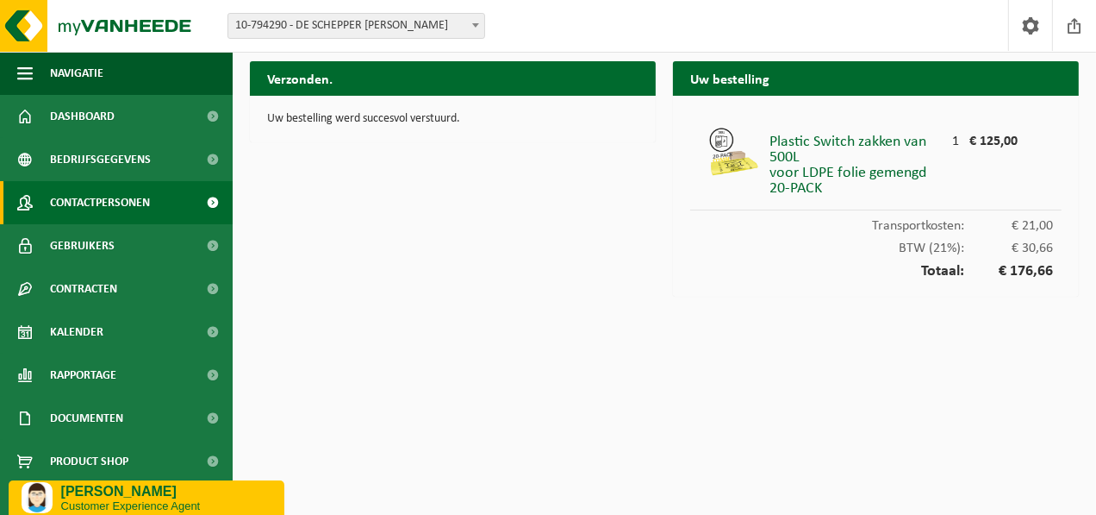
click at [134, 211] on span "Contactpersonen" at bounding box center [100, 202] width 100 height 43
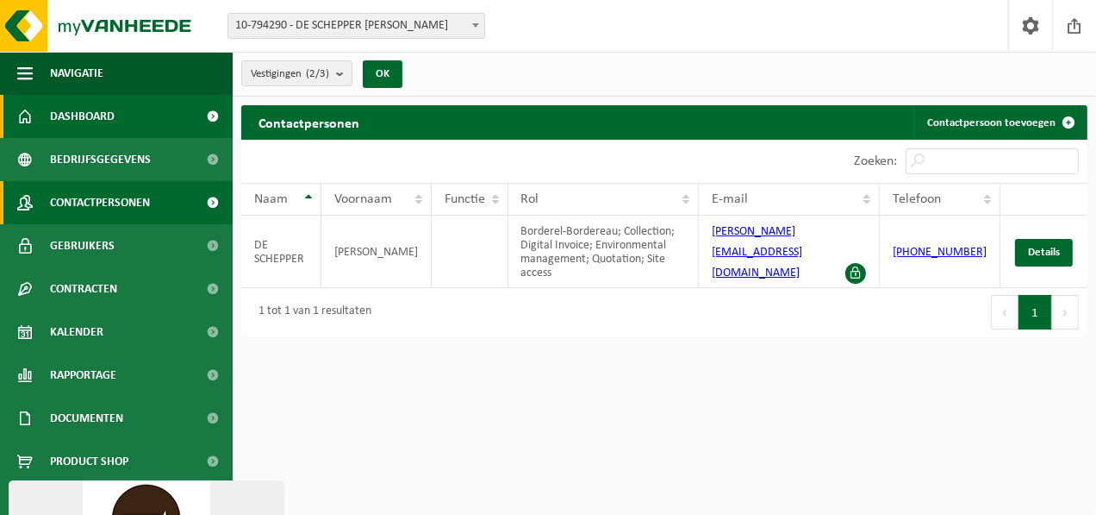
click at [128, 117] on link "Dashboard" at bounding box center [116, 116] width 233 height 43
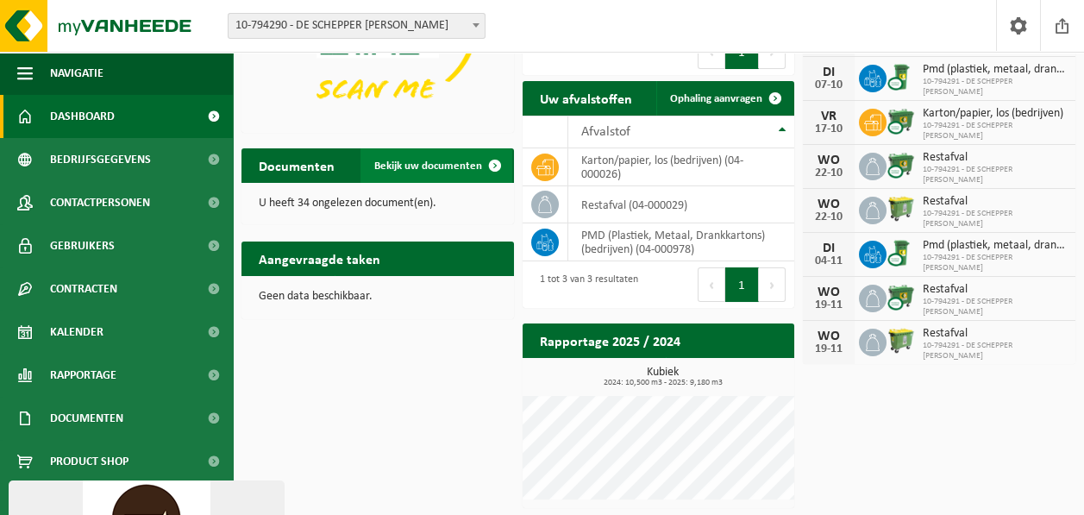
scroll to position [215, 0]
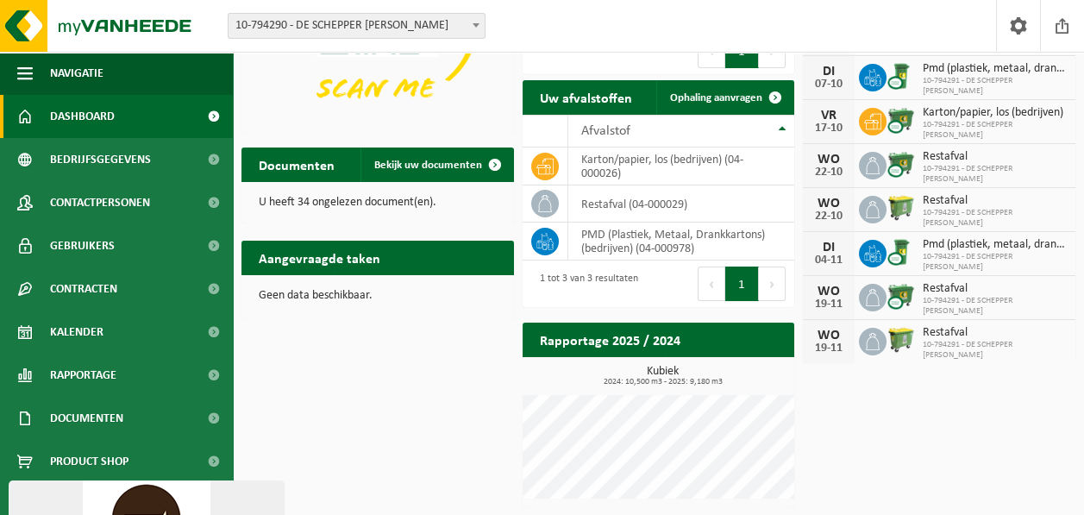
drag, startPoint x: 628, startPoint y: 354, endPoint x: 628, endPoint y: 342, distance: 12.1
click at [628, 349] on h2 "Rapportage 2025 / 2024" at bounding box center [609, 339] width 175 height 34
click at [628, 342] on h2 "Rapportage 2025 / 2024" at bounding box center [609, 339] width 175 height 34
click at [690, 372] on h3 "Kubiek 2024: 10,500 m3 - 2025: 9,180 m3" at bounding box center [663, 375] width 264 height 21
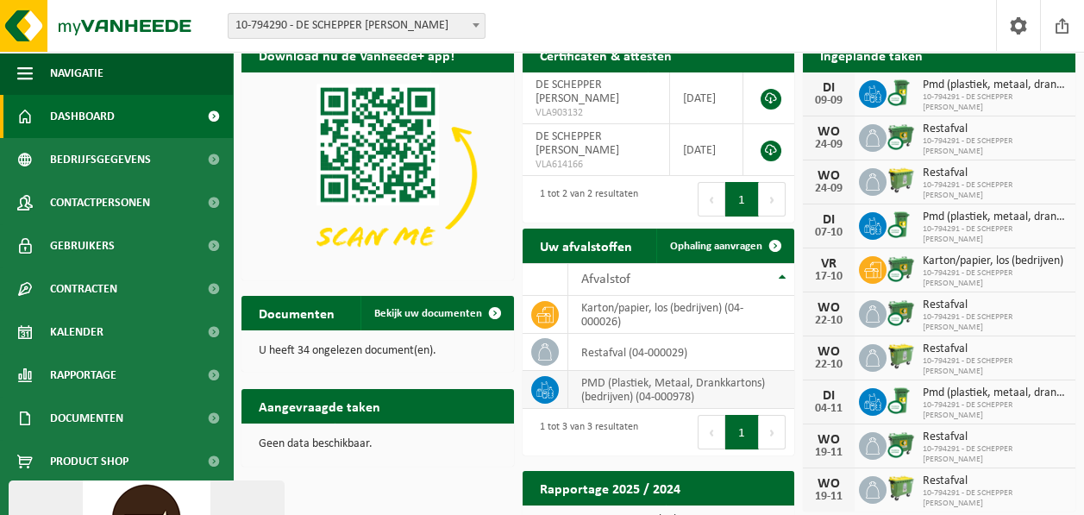
scroll to position [0, 0]
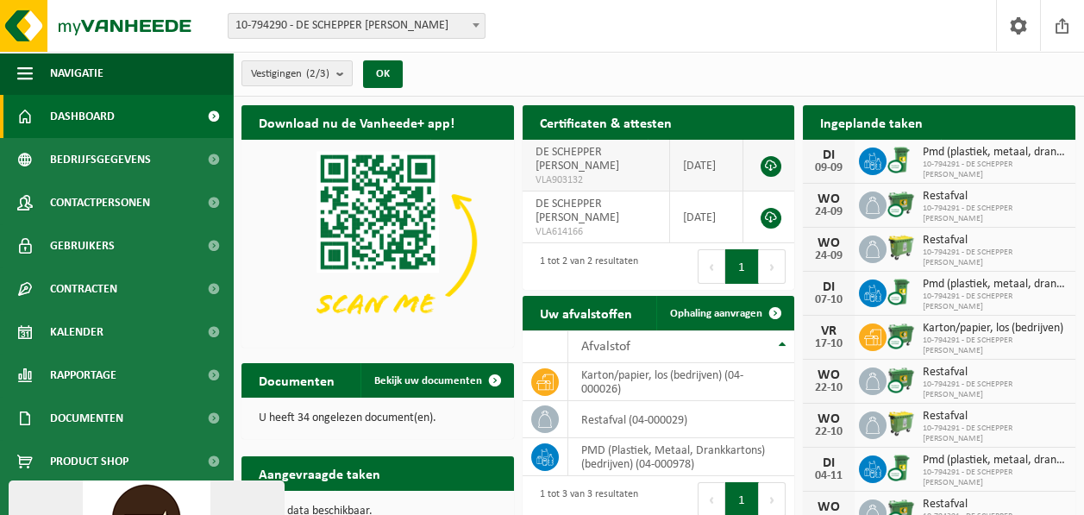
click at [772, 170] on link at bounding box center [770, 166] width 21 height 21
click at [48, 74] on button "Navigatie" at bounding box center [116, 73] width 233 height 43
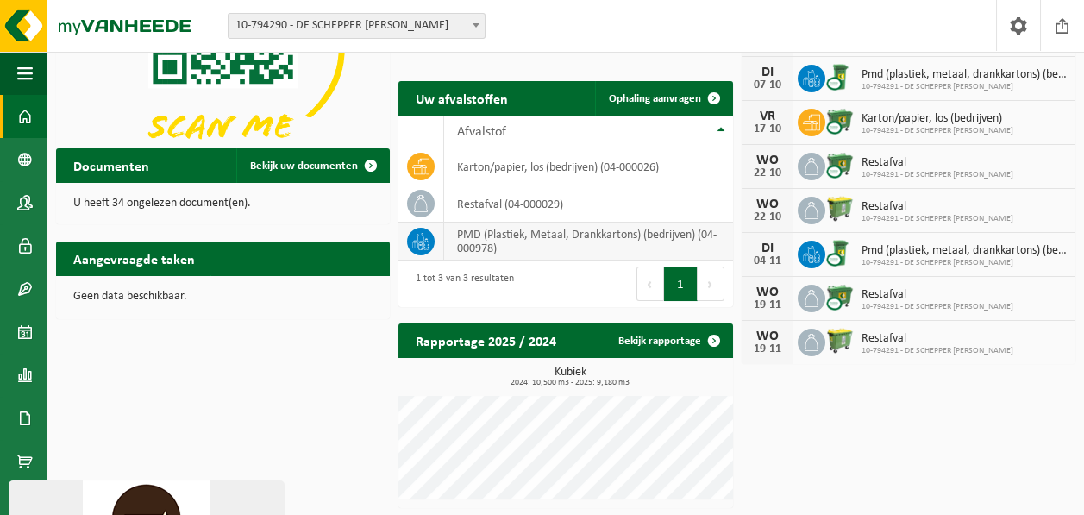
scroll to position [215, 0]
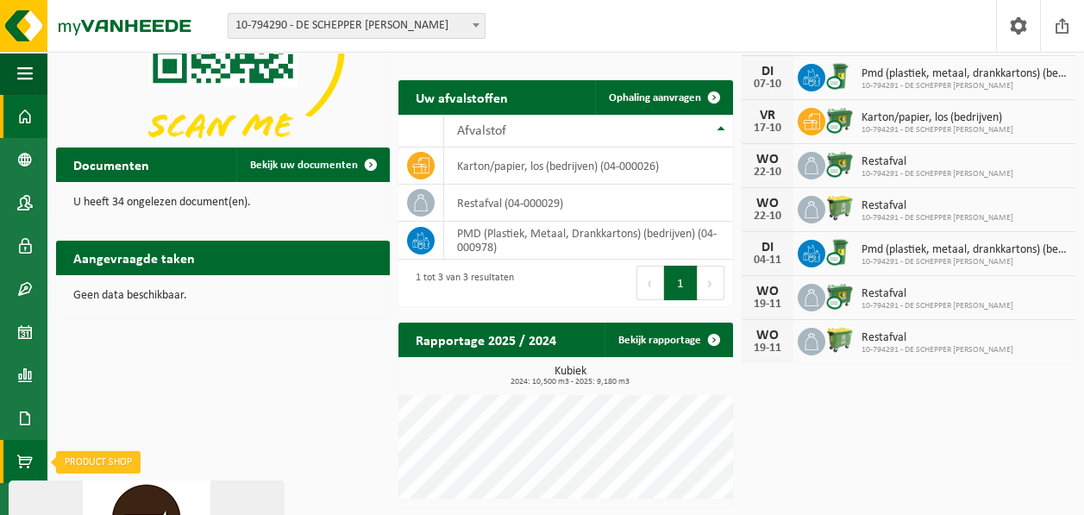
click at [30, 451] on span at bounding box center [25, 461] width 16 height 43
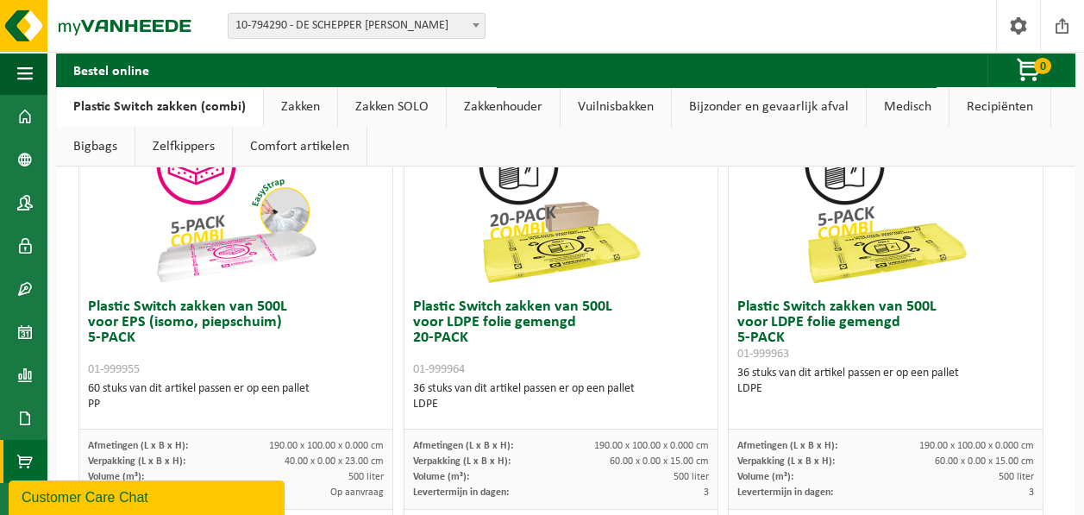
scroll to position [1096, 0]
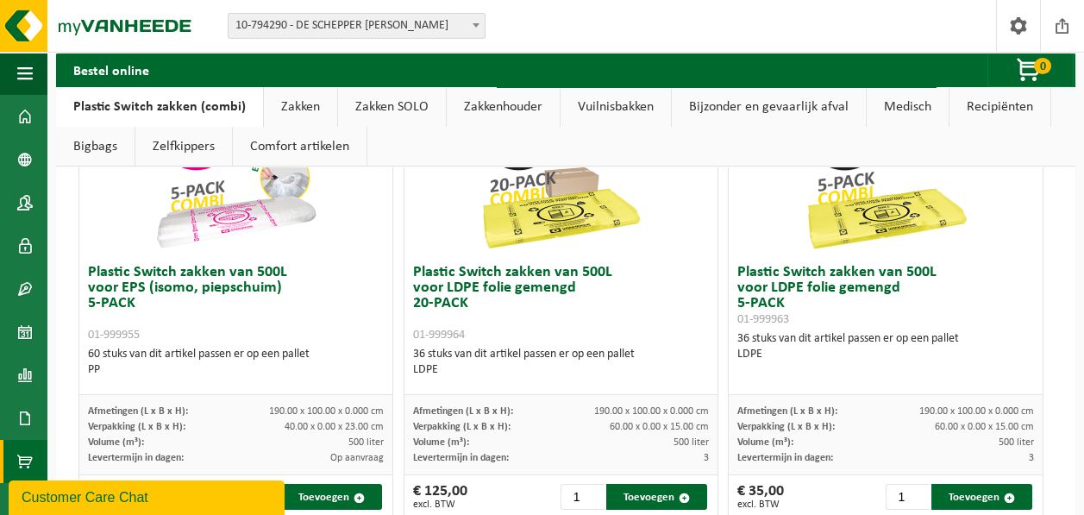
click at [151, 274] on h3 "Plastic Switch zakken van 500L voor EPS (isomo, piepschuim) 5-PACK 01-999955" at bounding box center [236, 304] width 296 height 78
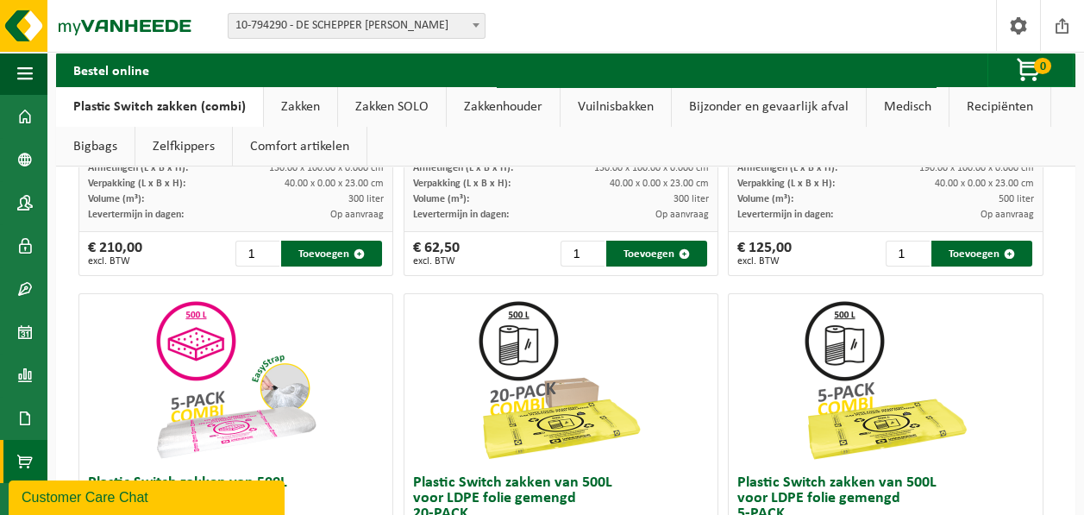
scroll to position [923, 0]
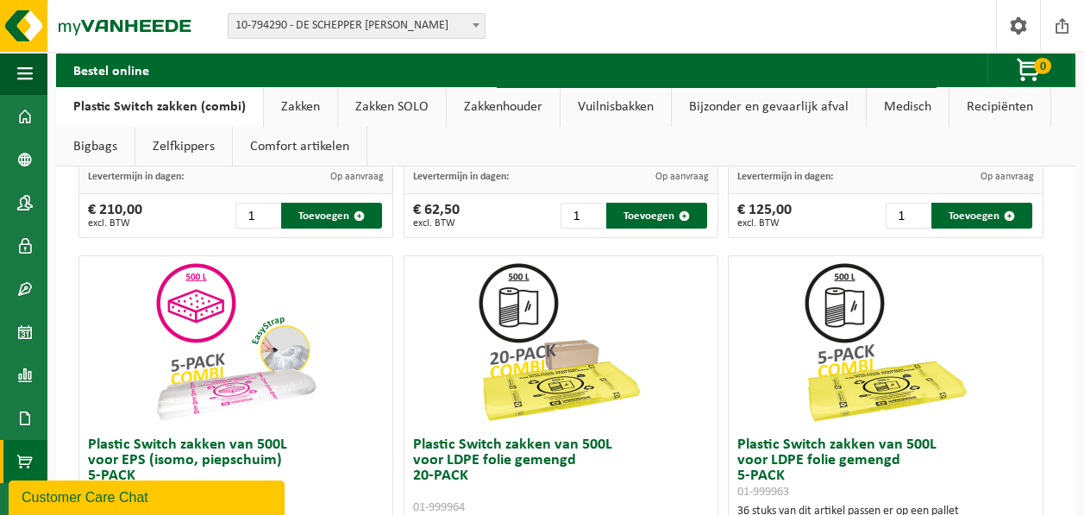
click at [316, 109] on link "Zakken" at bounding box center [300, 107] width 73 height 40
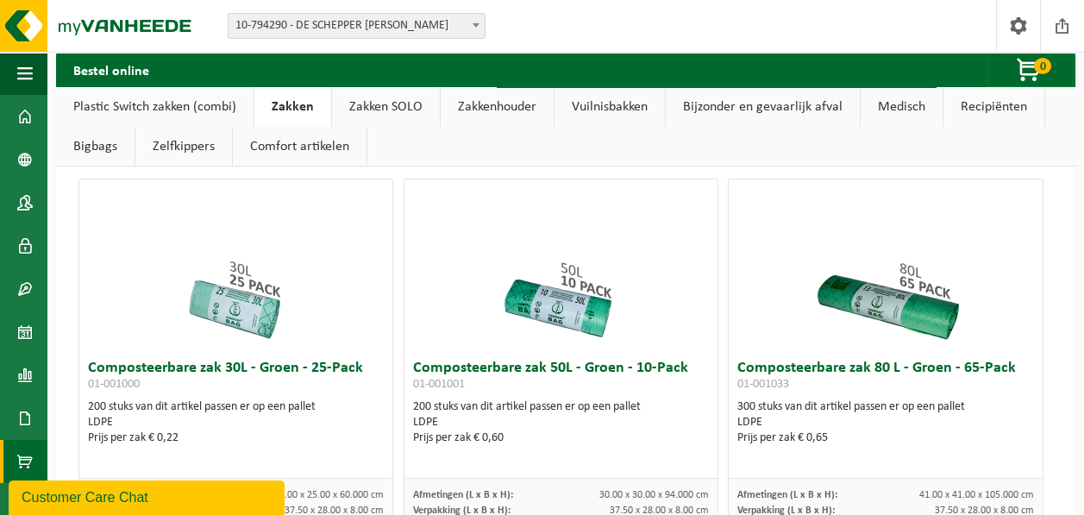
scroll to position [1009, 0]
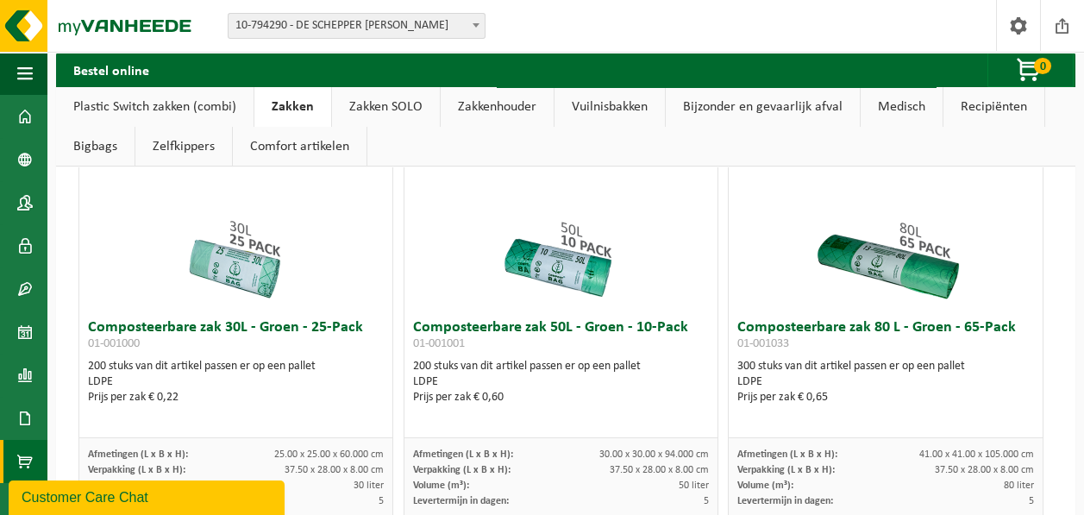
click at [397, 114] on link "Zakken SOLO" at bounding box center [386, 107] width 108 height 40
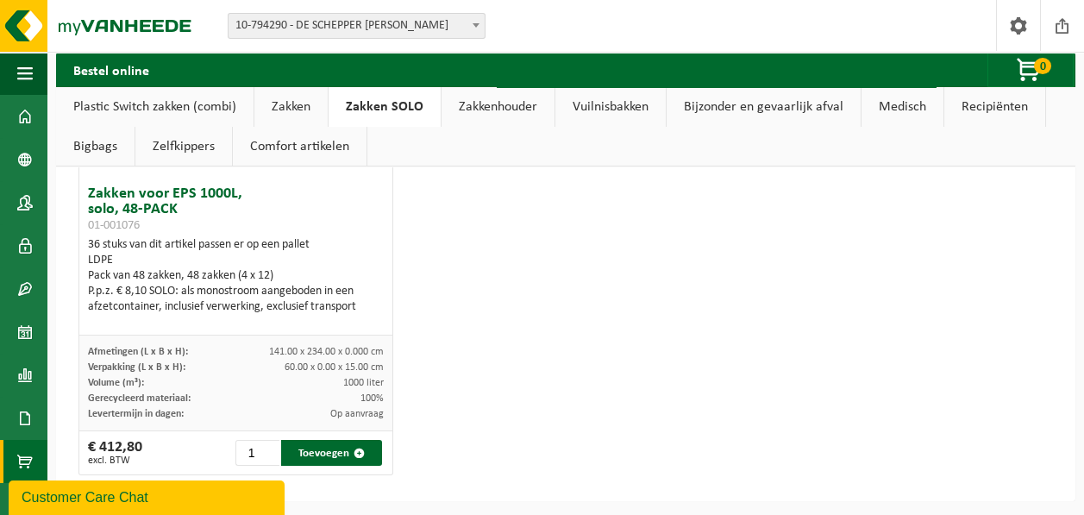
click at [518, 100] on link "Zakkenhouder" at bounding box center [497, 107] width 113 height 40
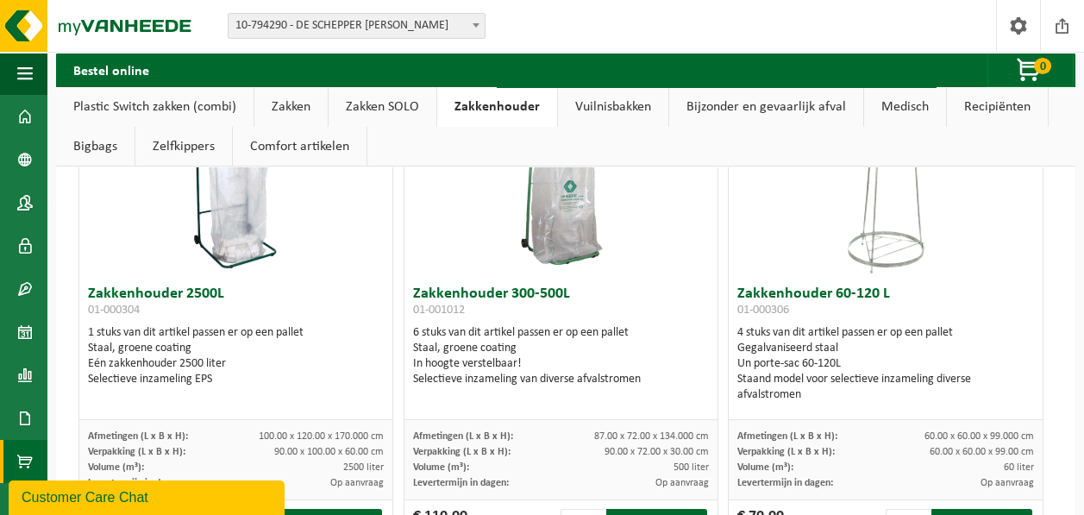
scroll to position [512, 0]
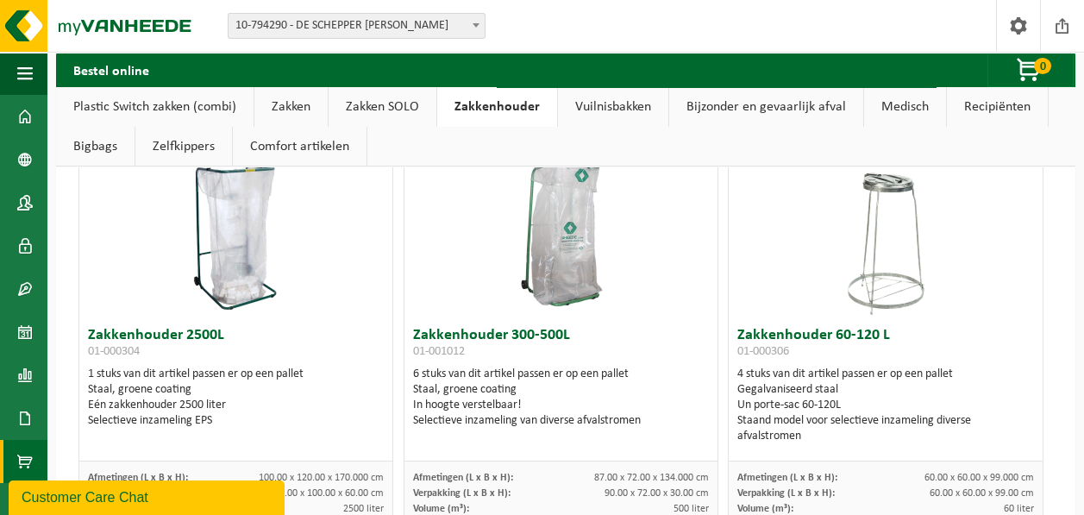
click at [584, 98] on link "Vuilnisbakken" at bounding box center [613, 107] width 110 height 40
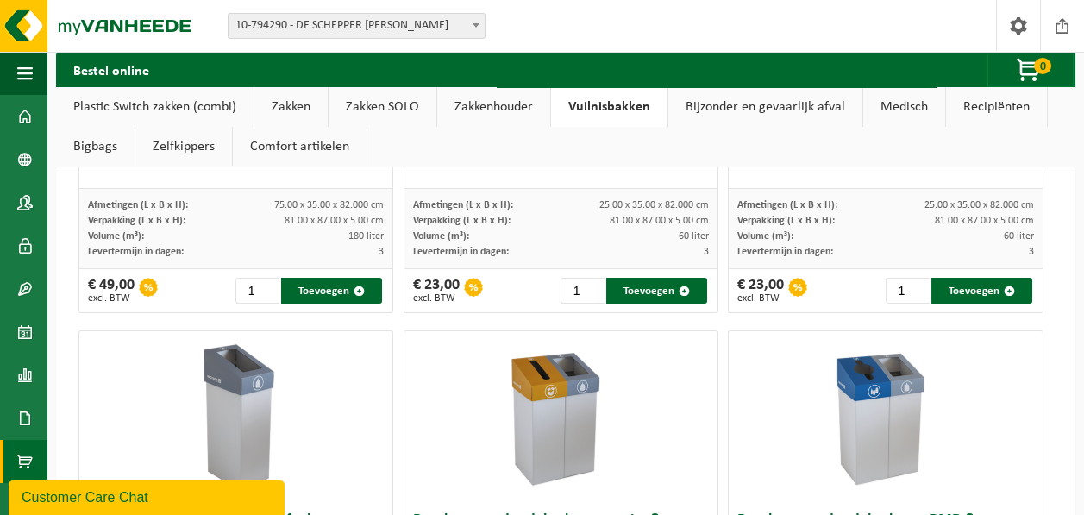
scroll to position [1288, 0]
click at [693, 103] on link "Bijzonder en gevaarlijk afval" at bounding box center [765, 107] width 194 height 40
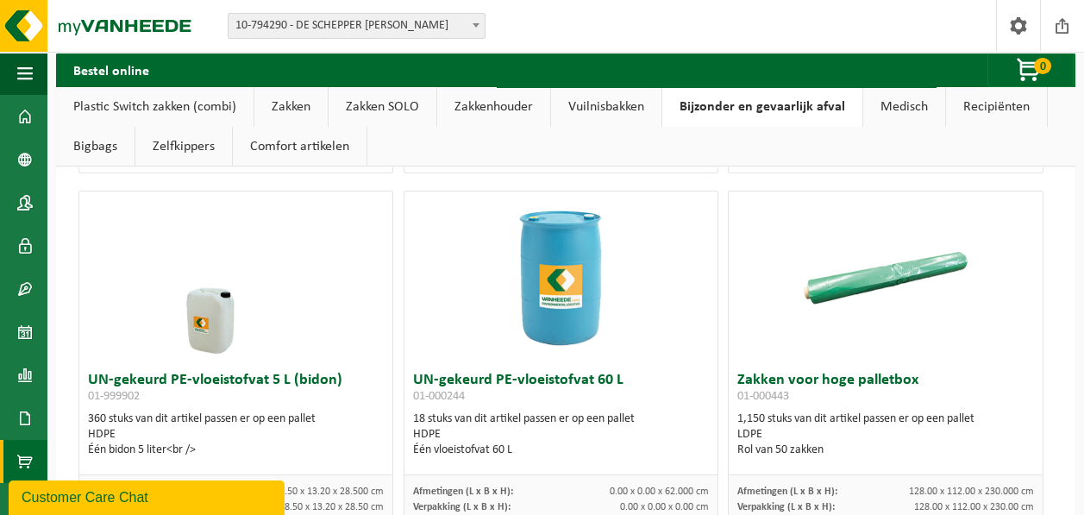
click at [190, 138] on link "Zelfkippers" at bounding box center [183, 147] width 97 height 40
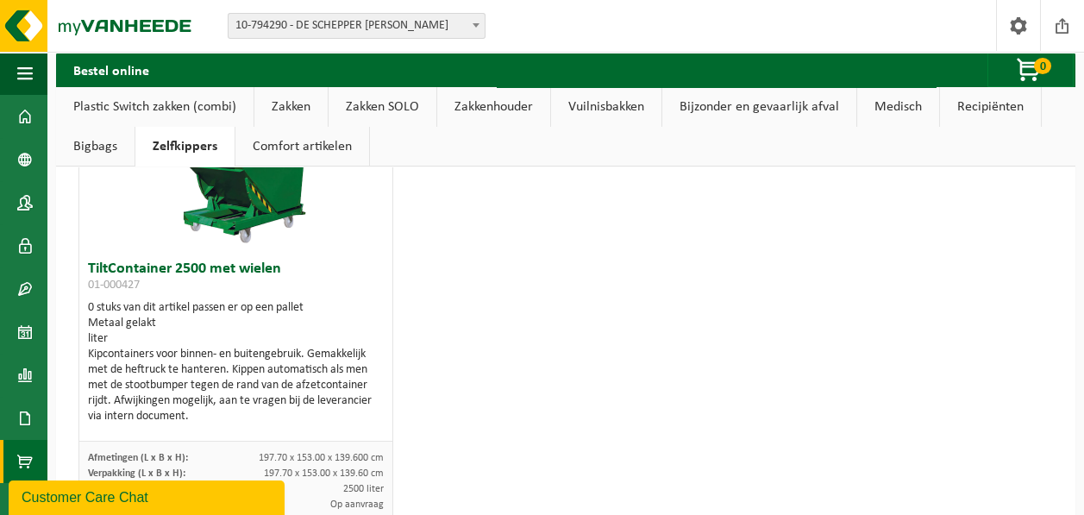
scroll to position [630, 0]
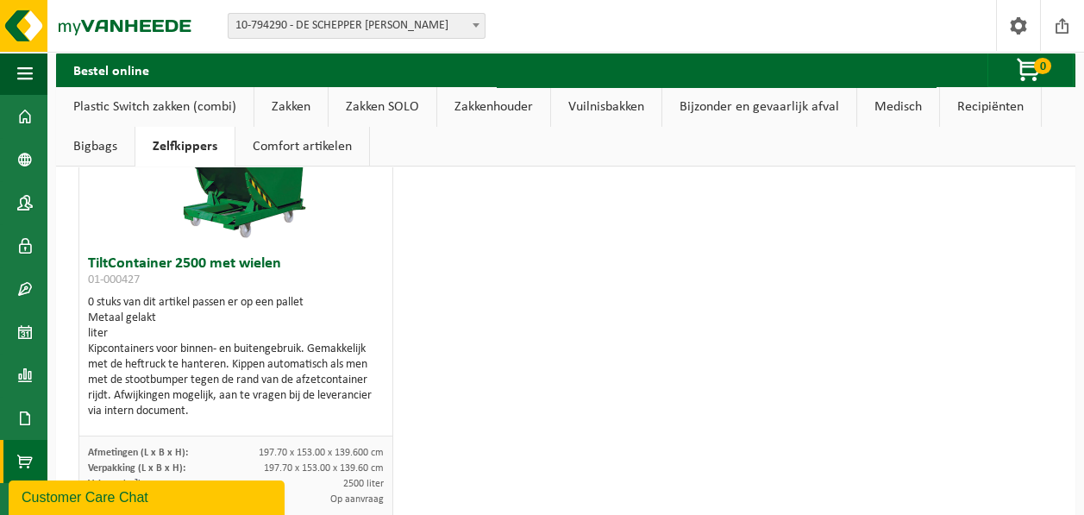
click at [97, 136] on link "Bigbags" at bounding box center [95, 147] width 78 height 40
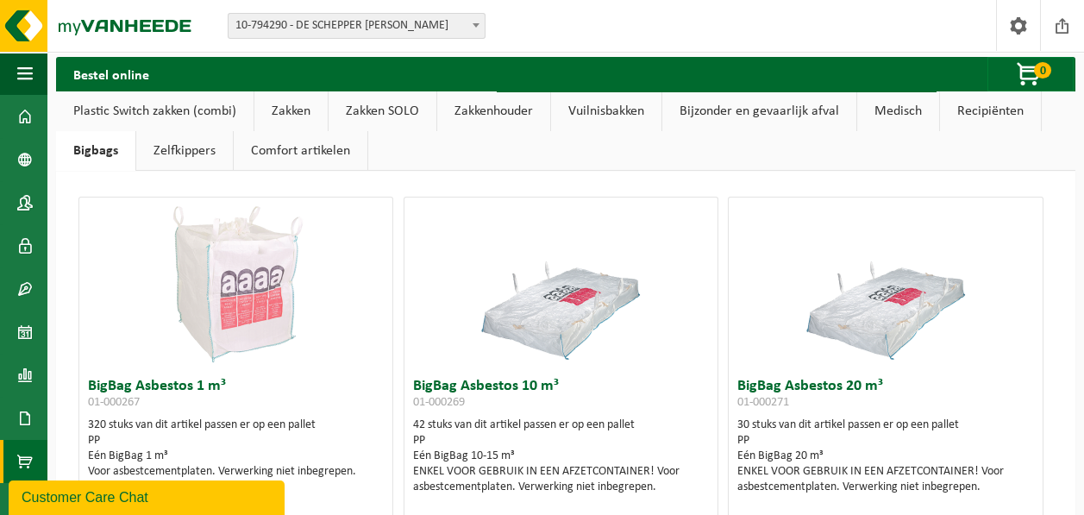
scroll to position [0, 0]
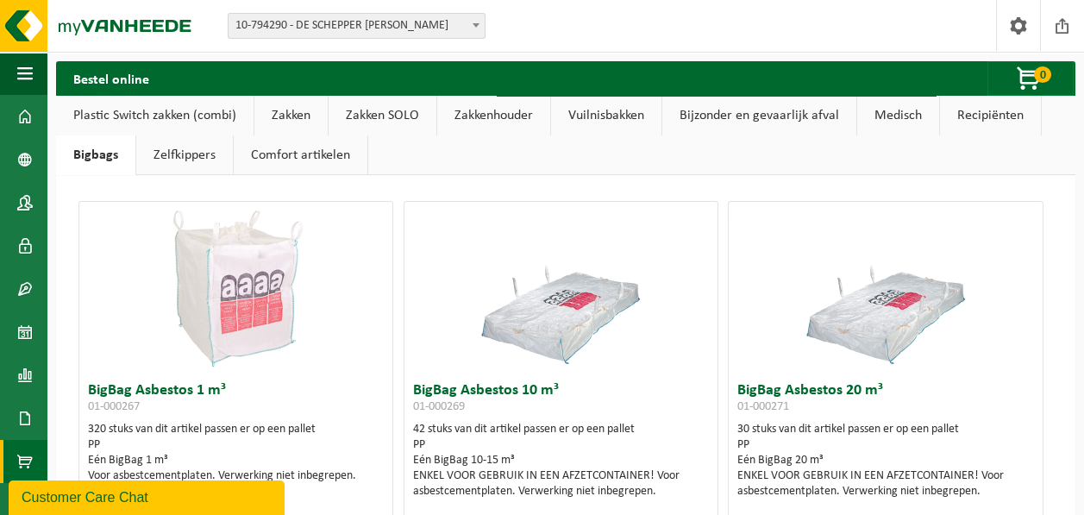
click at [289, 156] on link "Comfort artikelen" at bounding box center [301, 155] width 134 height 40
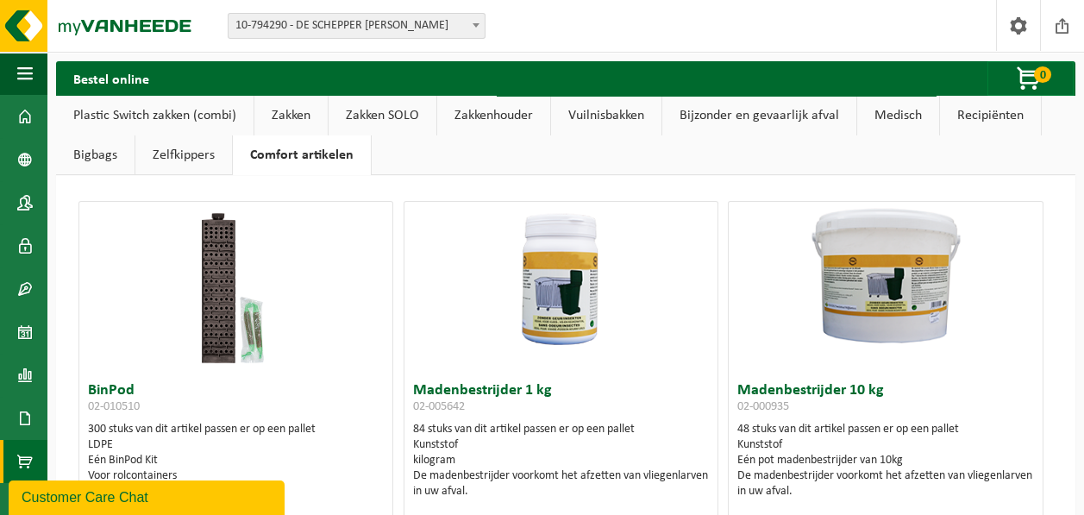
click at [125, 159] on link "Bigbags" at bounding box center [95, 155] width 78 height 40
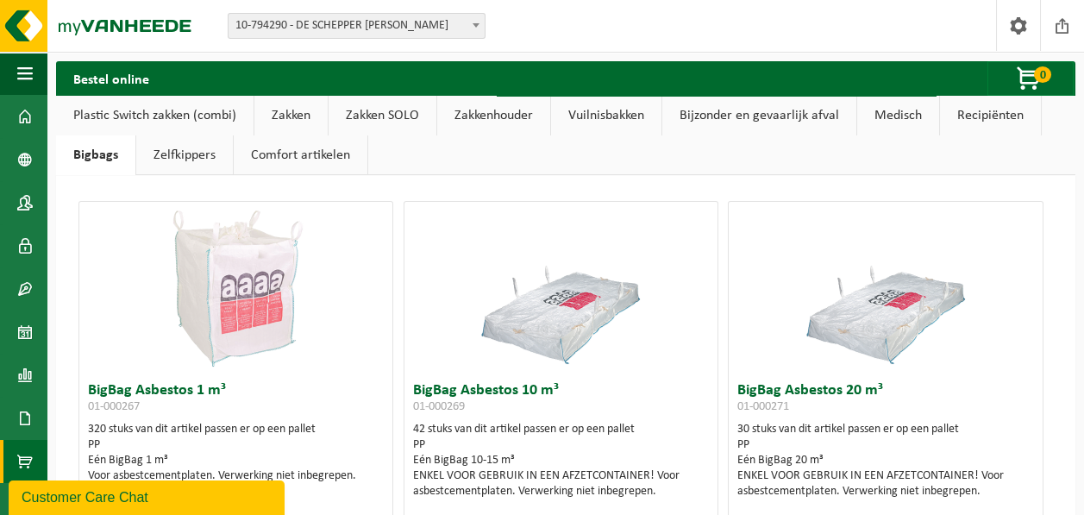
click at [197, 158] on link "Zelfkippers" at bounding box center [184, 155] width 97 height 40
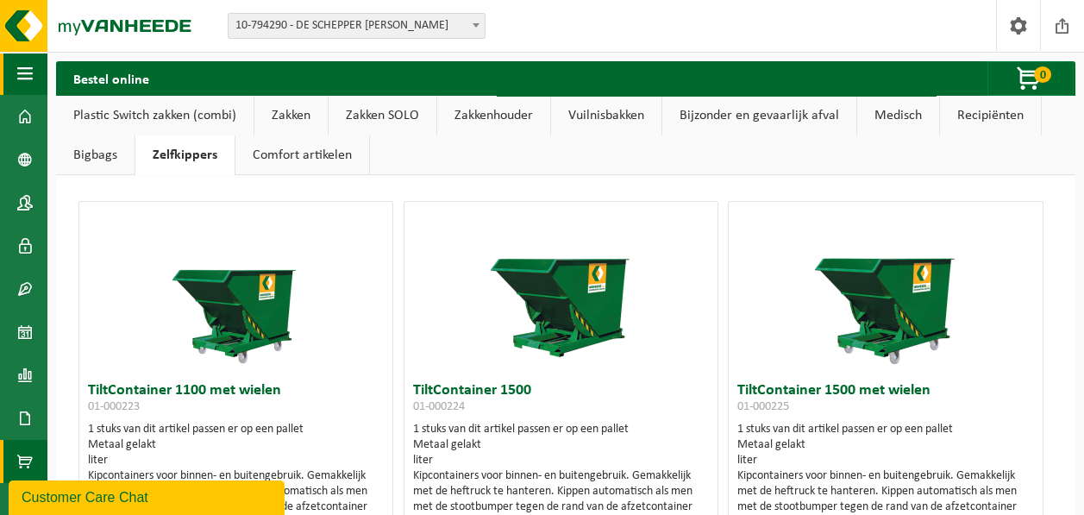
click at [3, 73] on button "Navigatie" at bounding box center [23, 73] width 47 height 43
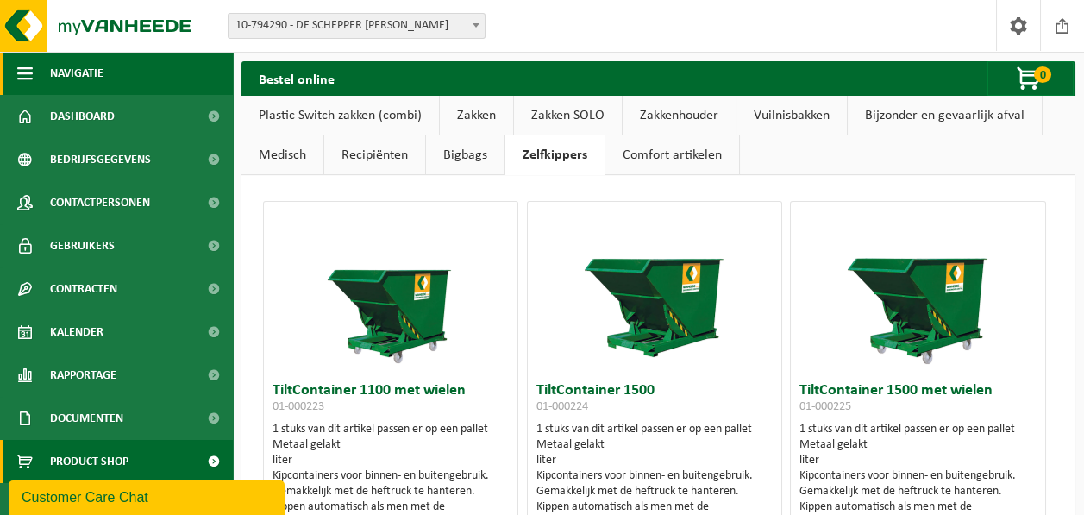
click at [100, 78] on span "Navigatie" at bounding box center [76, 73] width 53 height 43
